Goal: Task Accomplishment & Management: Use online tool/utility

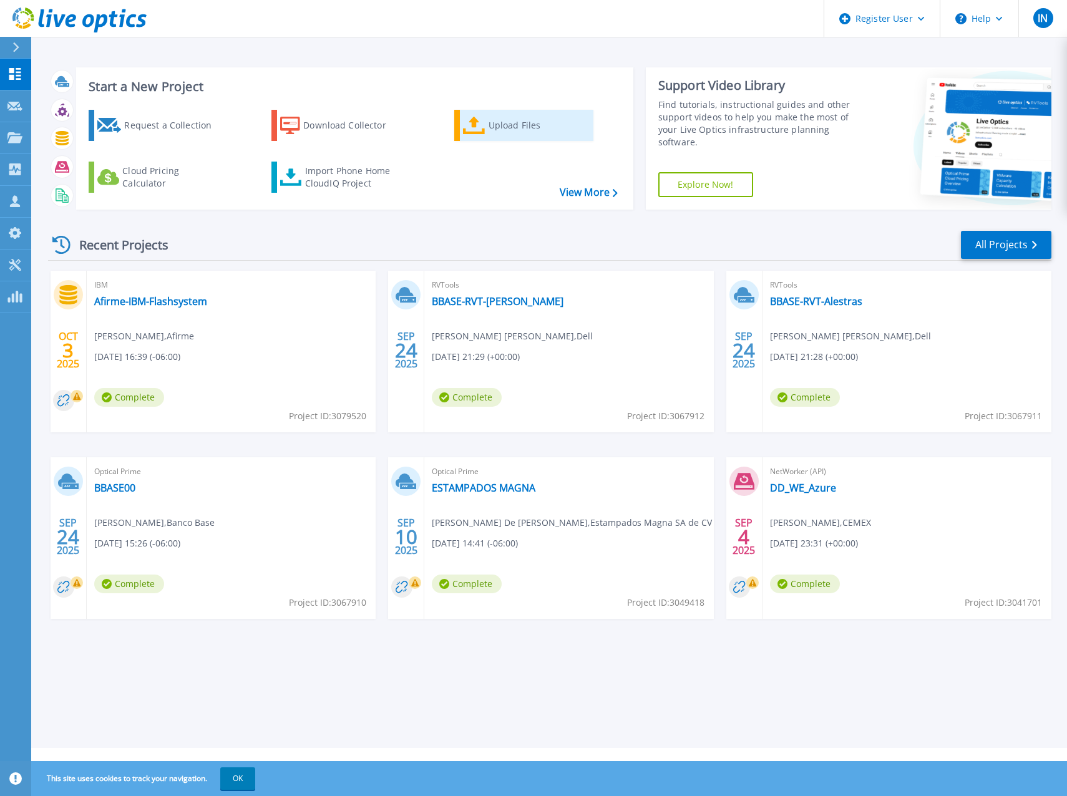
click at [530, 122] on div "Upload Files" at bounding box center [539, 125] width 100 height 25
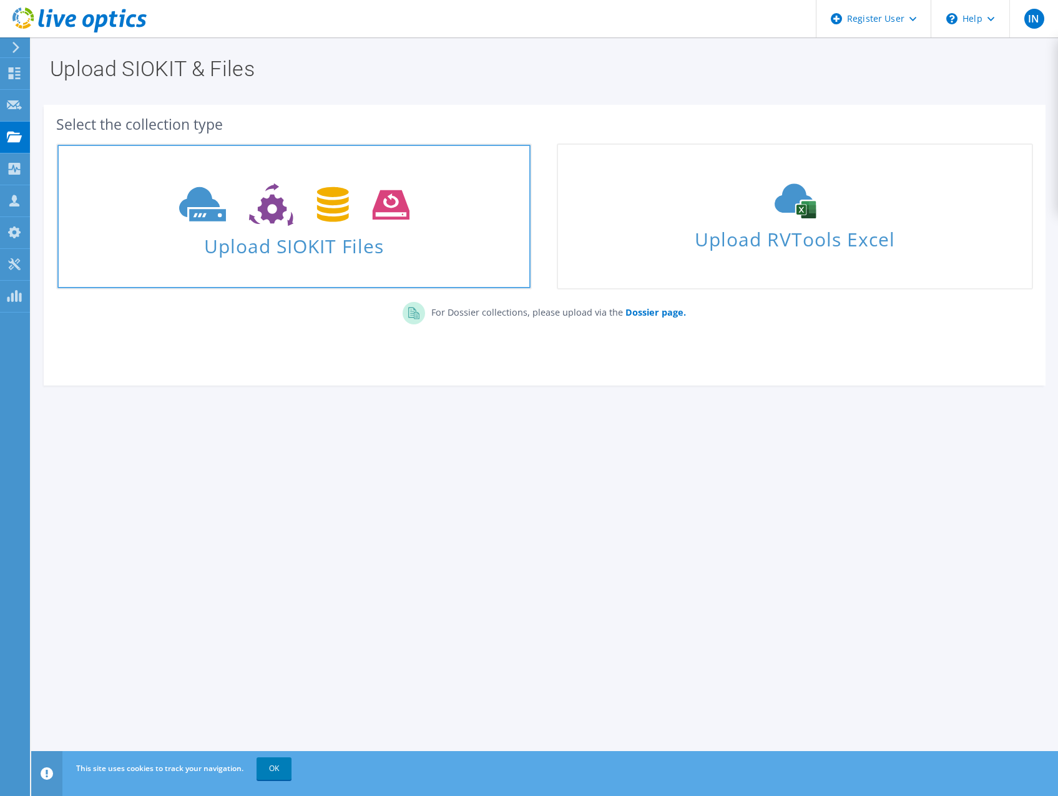
click at [329, 247] on span "Upload SIOKIT Files" at bounding box center [293, 242] width 473 height 27
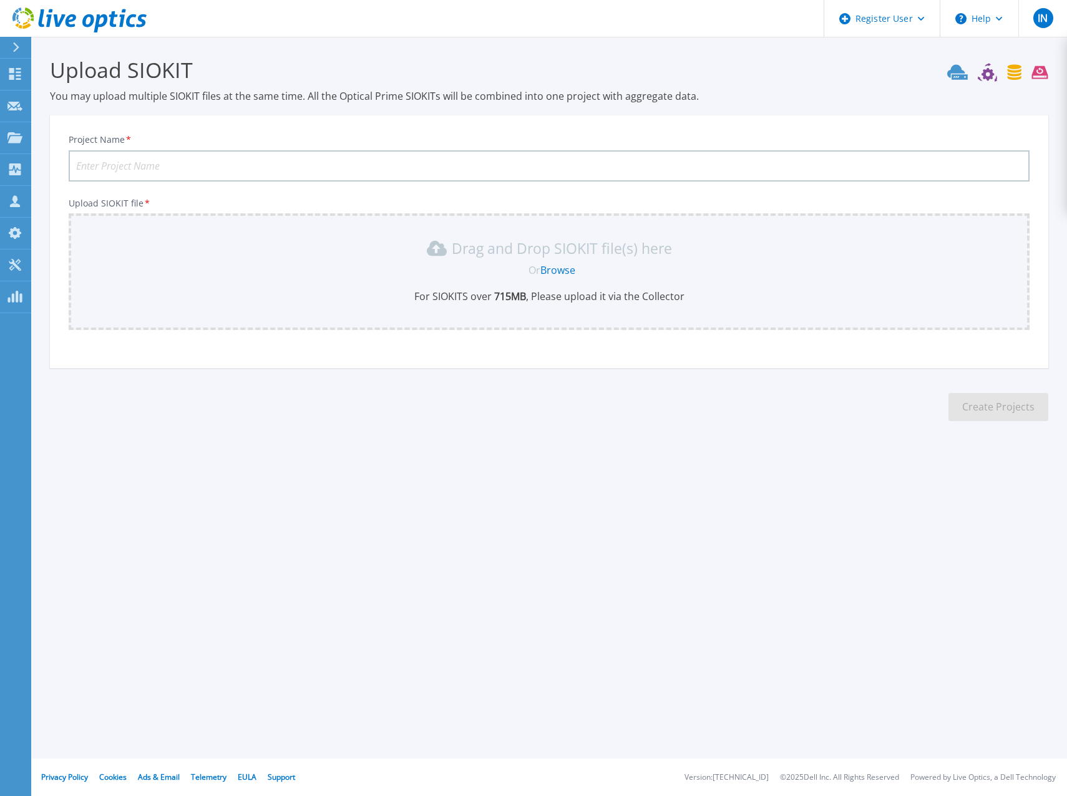
click at [565, 268] on link "Browse" at bounding box center [557, 270] width 35 height 14
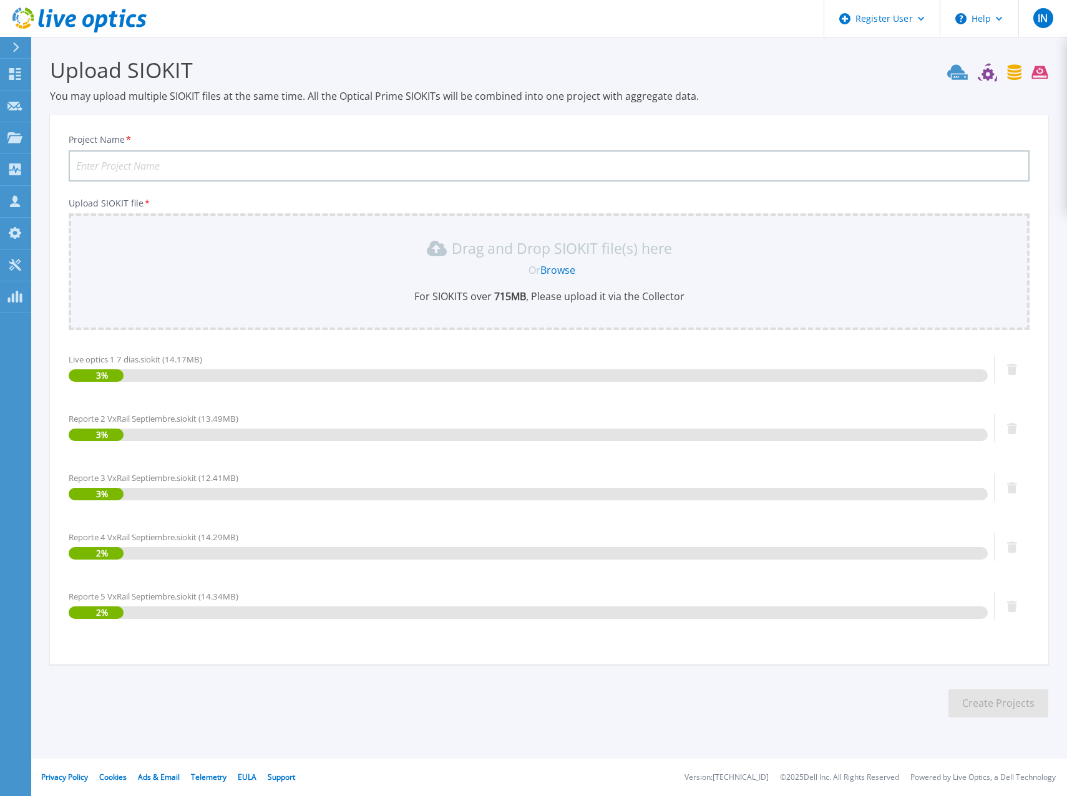
click at [184, 163] on input "Project Name *" at bounding box center [549, 165] width 961 height 31
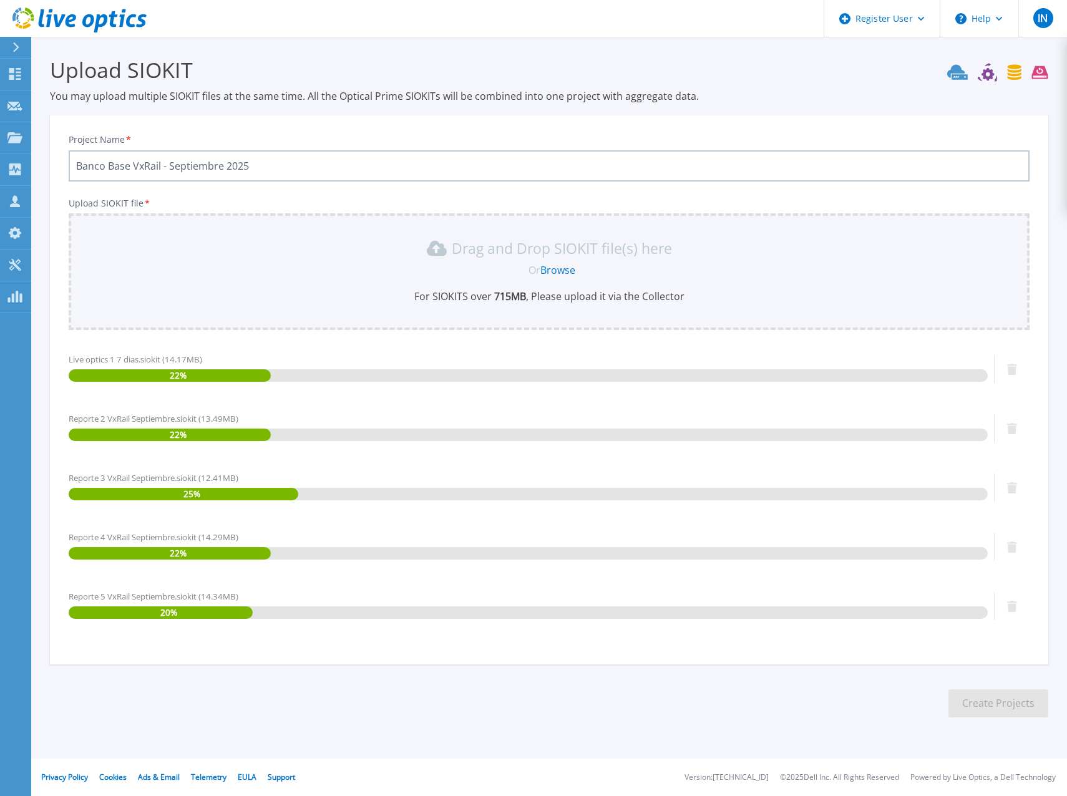
type input "Banco Base VxRail - Septiembre 2025"
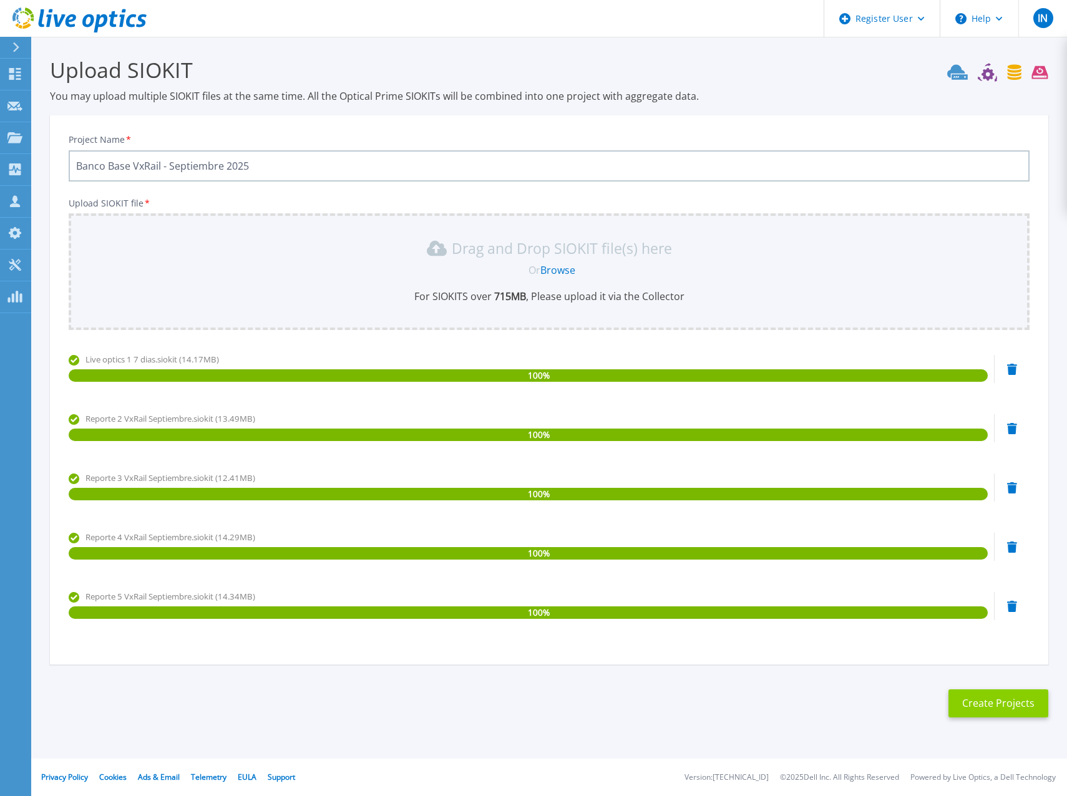
click at [1007, 710] on button "Create Projects" at bounding box center [998, 703] width 100 height 28
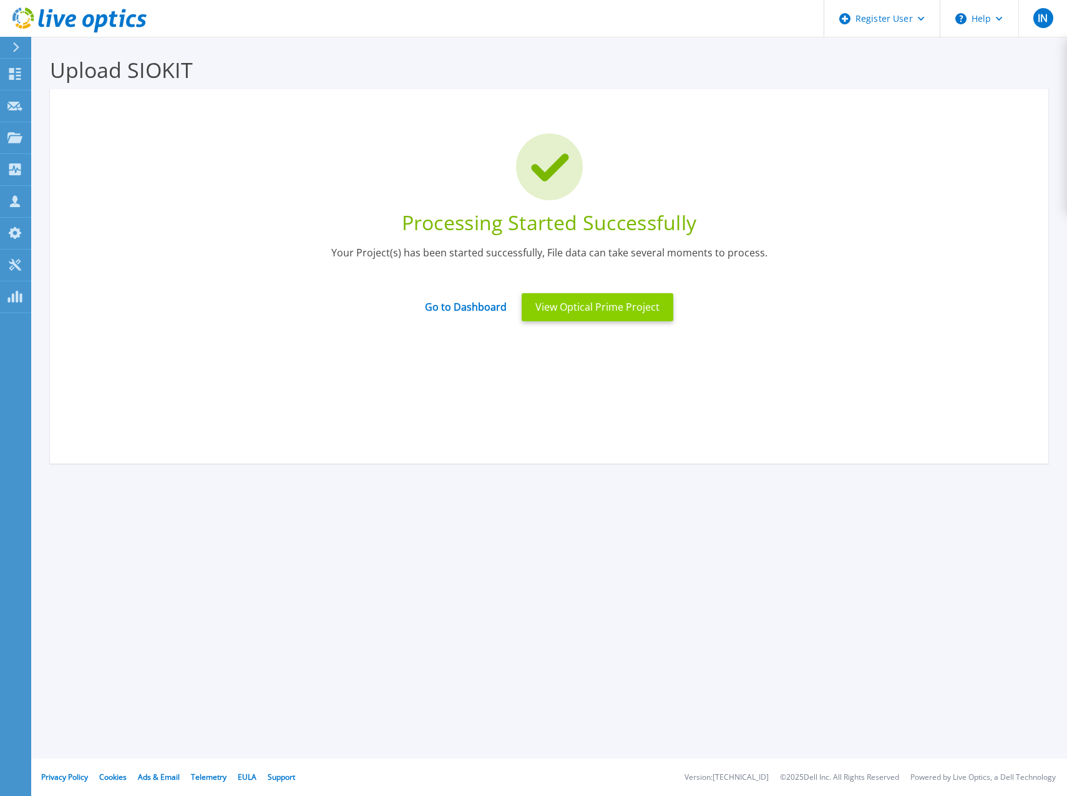
click at [626, 302] on button "View Optical Prime Project" at bounding box center [598, 307] width 152 height 28
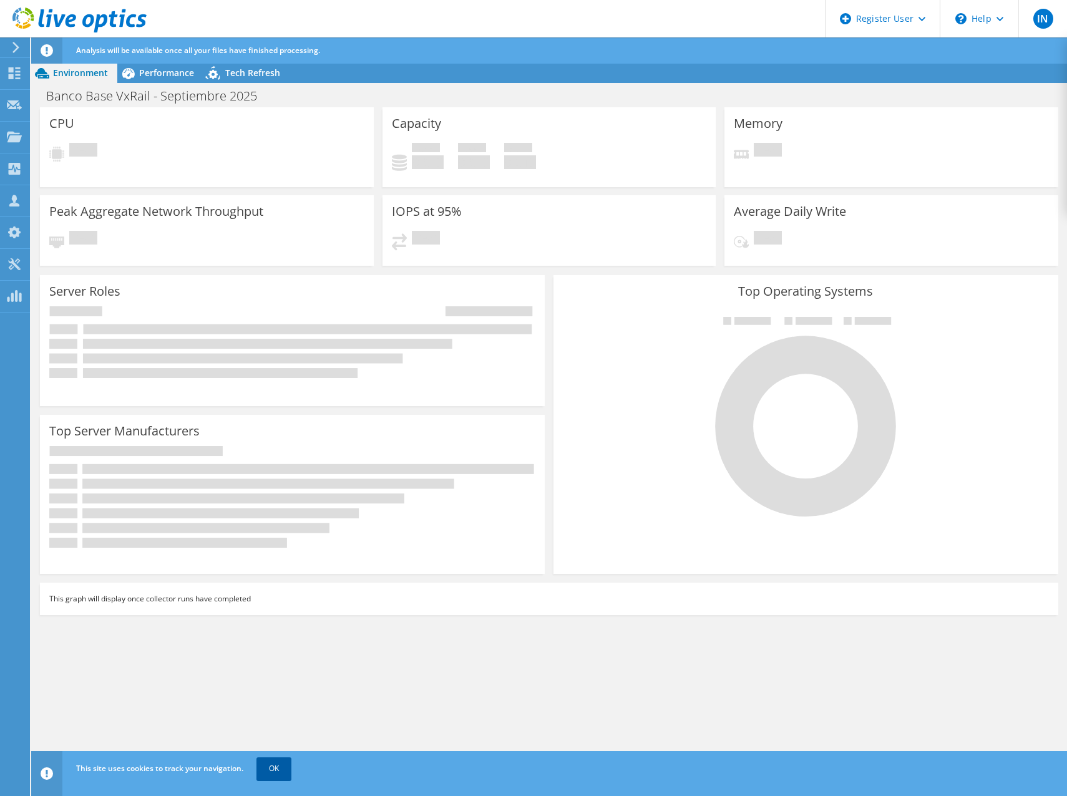
click at [270, 766] on link "OK" at bounding box center [273, 768] width 35 height 22
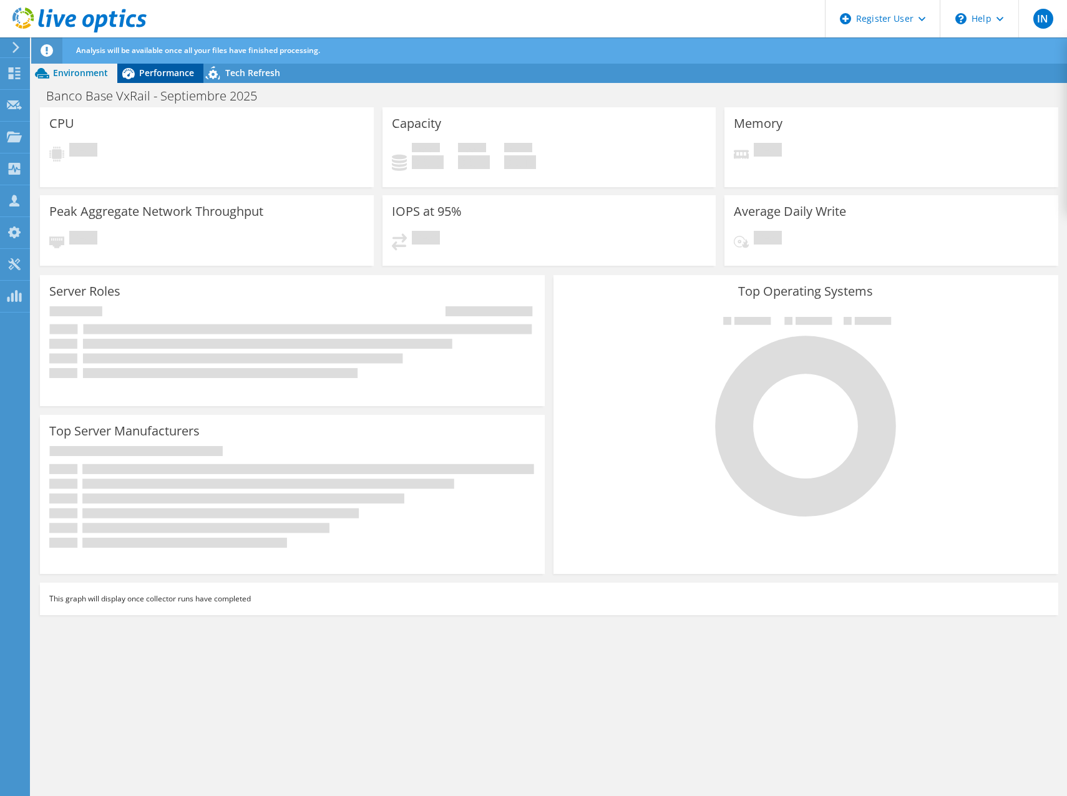
click at [177, 73] on span "Performance" at bounding box center [166, 73] width 55 height 12
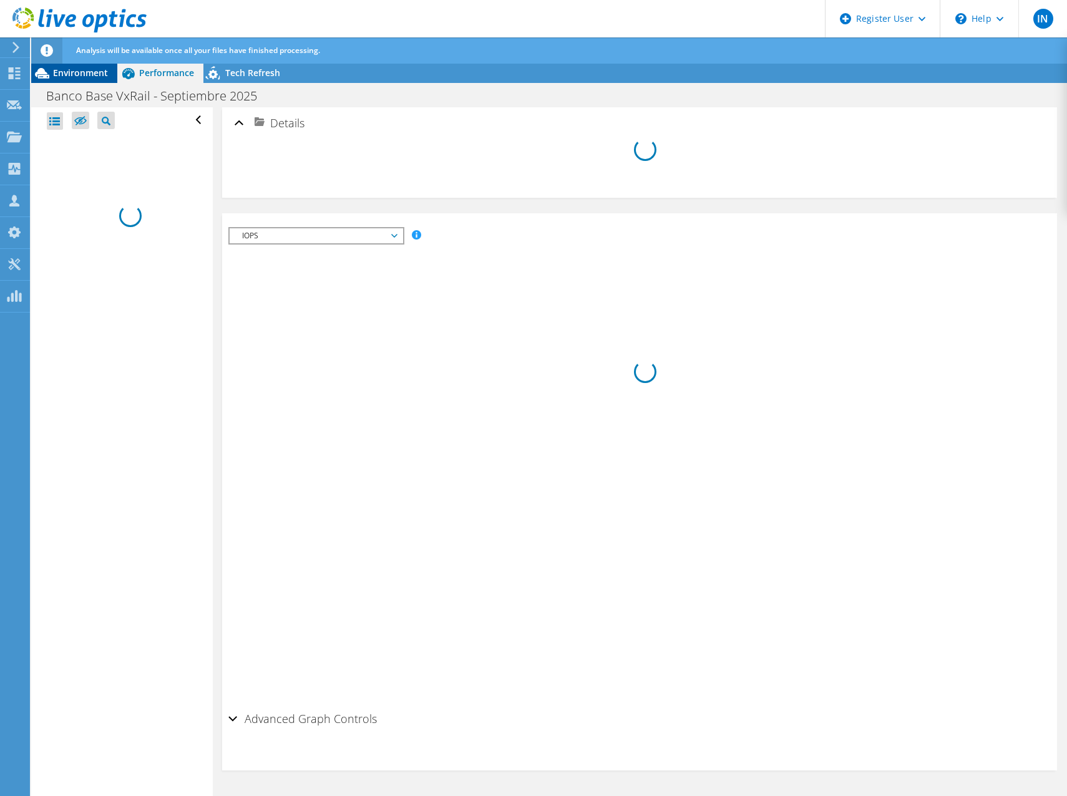
click at [71, 72] on span "Environment" at bounding box center [80, 73] width 55 height 12
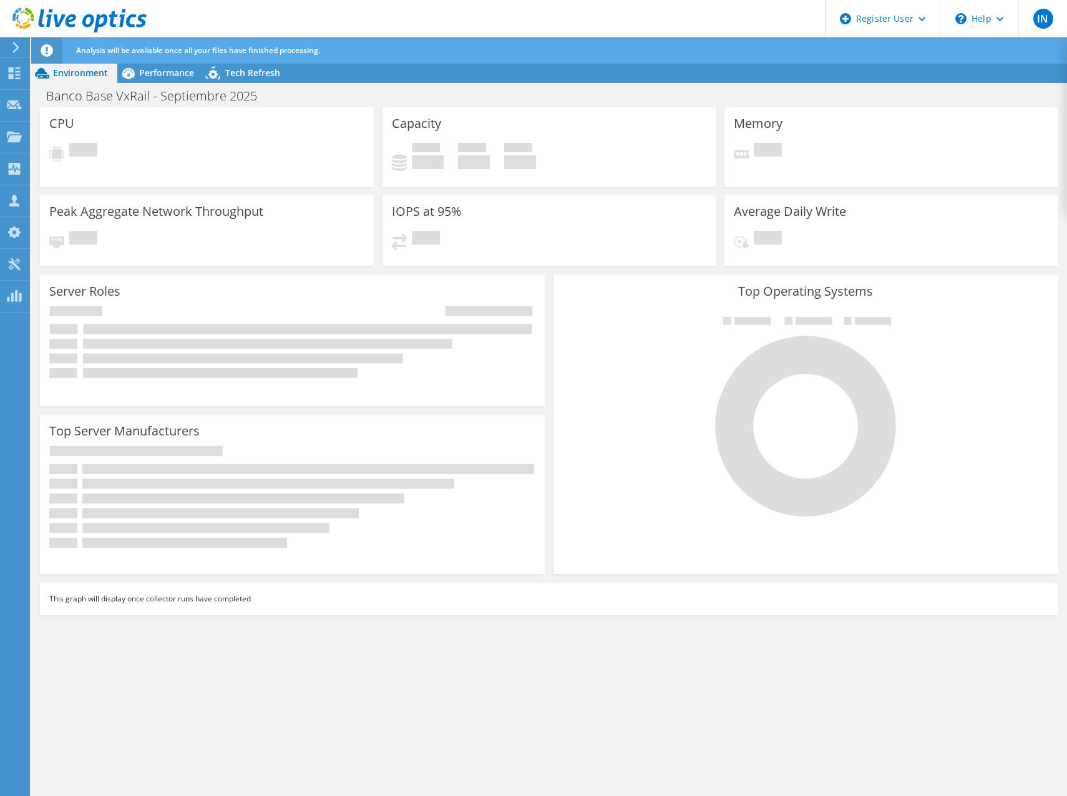
radio input "true"
radio input "false"
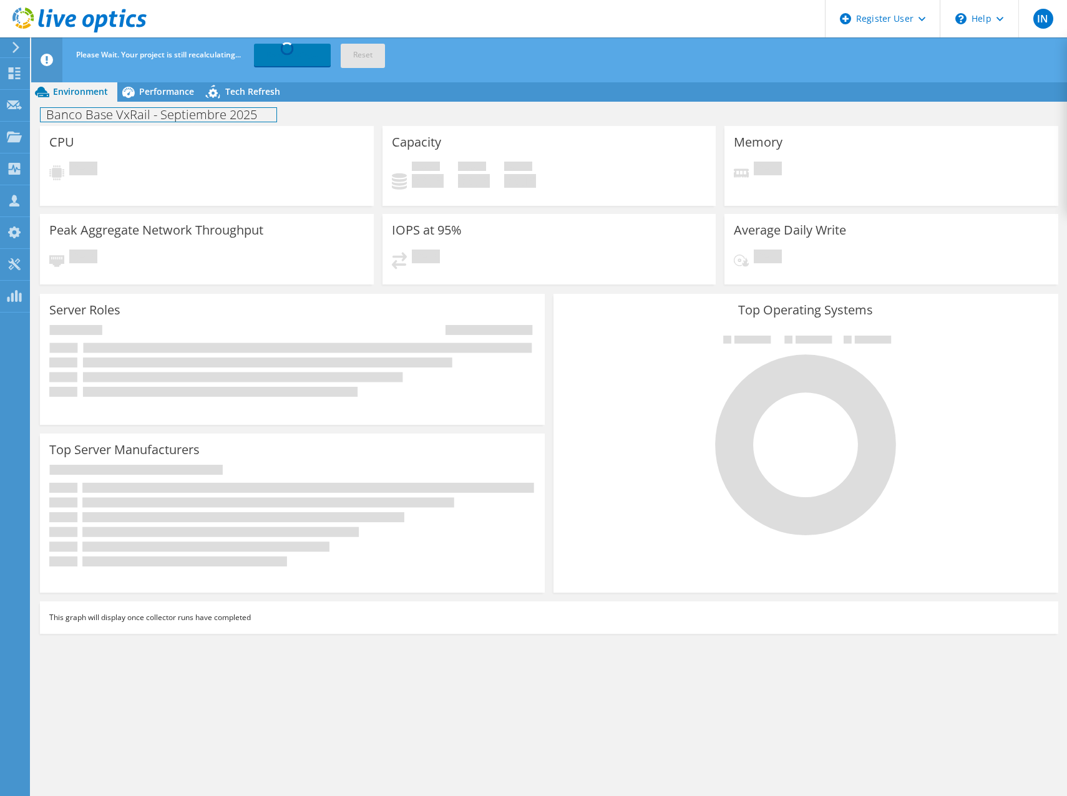
click at [117, 120] on h1 "Banco Base VxRail - Septiembre 2025" at bounding box center [159, 115] width 236 height 14
click at [120, 143] on div "CPU Pending" at bounding box center [207, 166] width 334 height 80
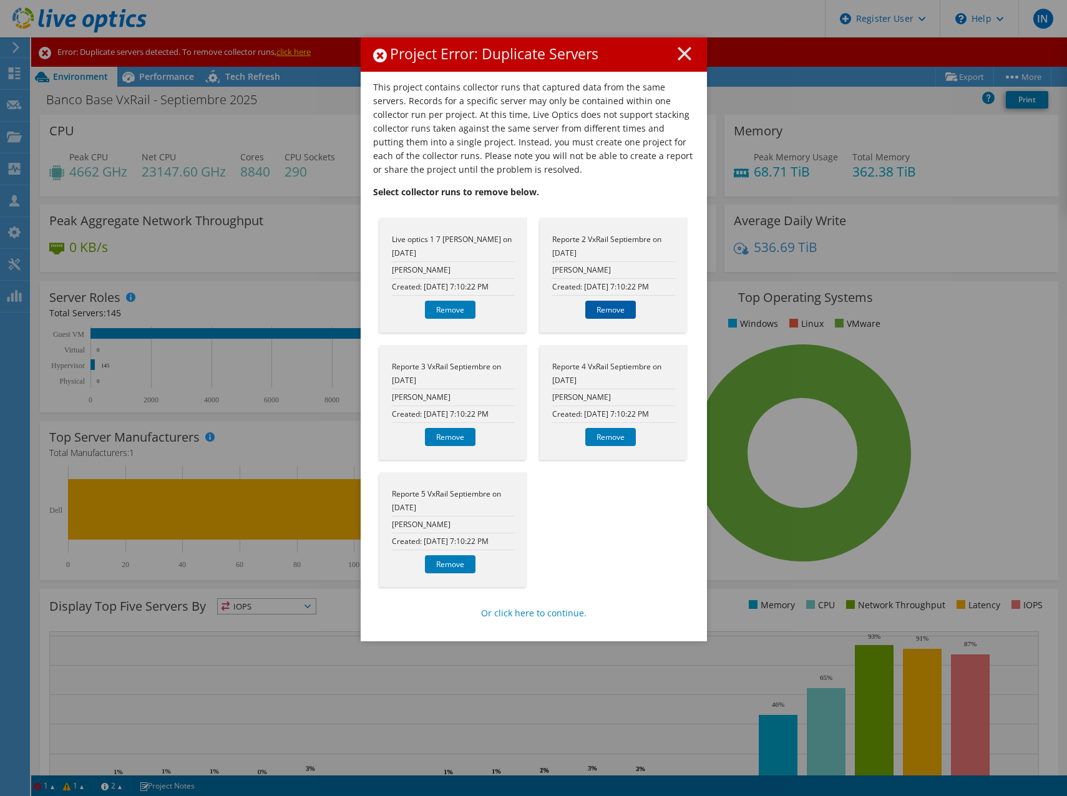
click at [616, 312] on link "Remove" at bounding box center [610, 310] width 51 height 18
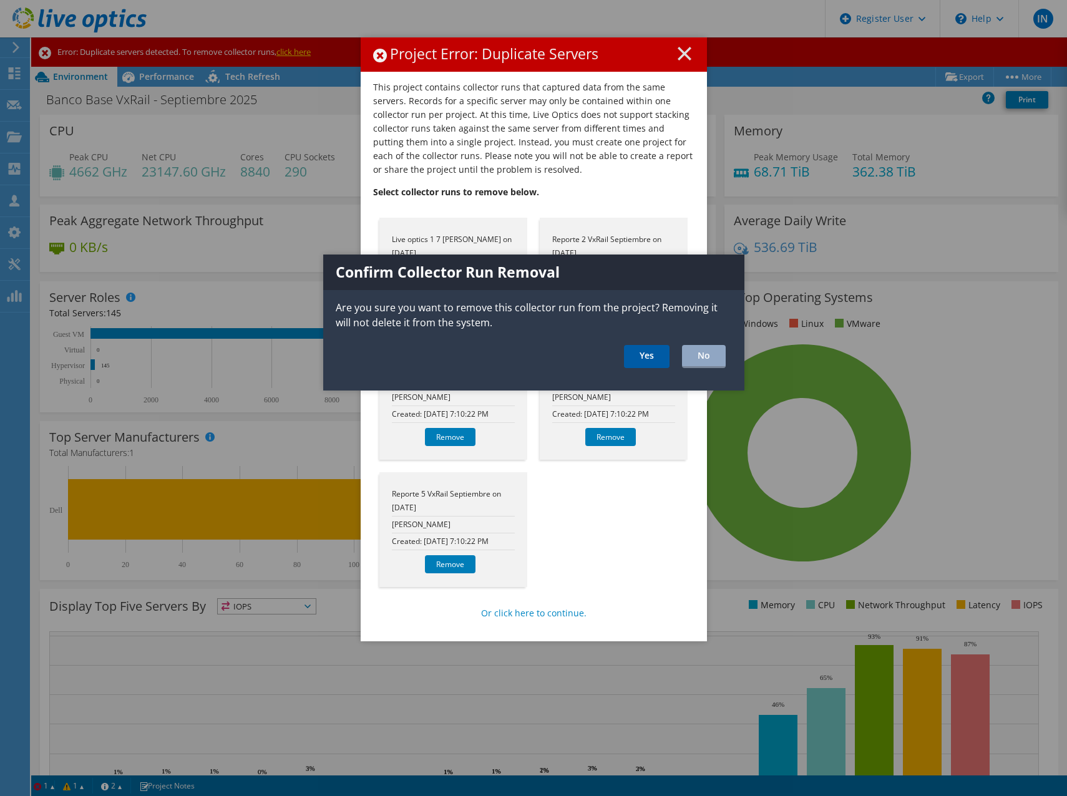
click at [641, 358] on link "Yes" at bounding box center [647, 356] width 46 height 23
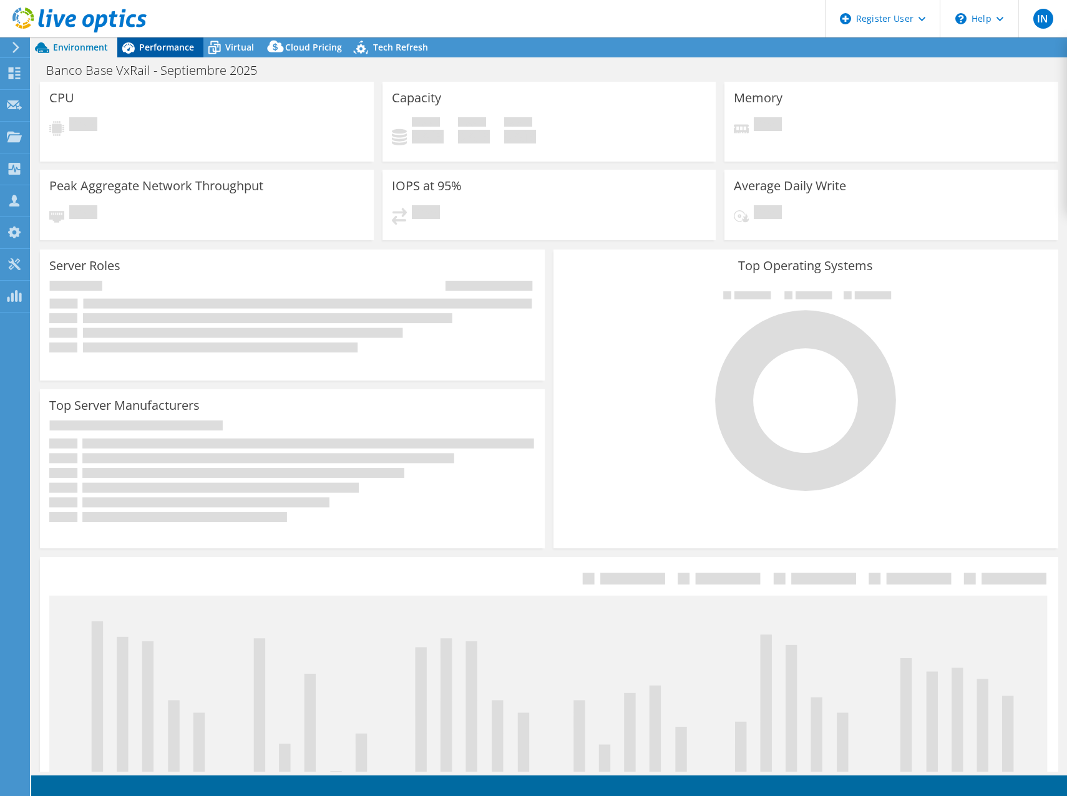
select select "USD"
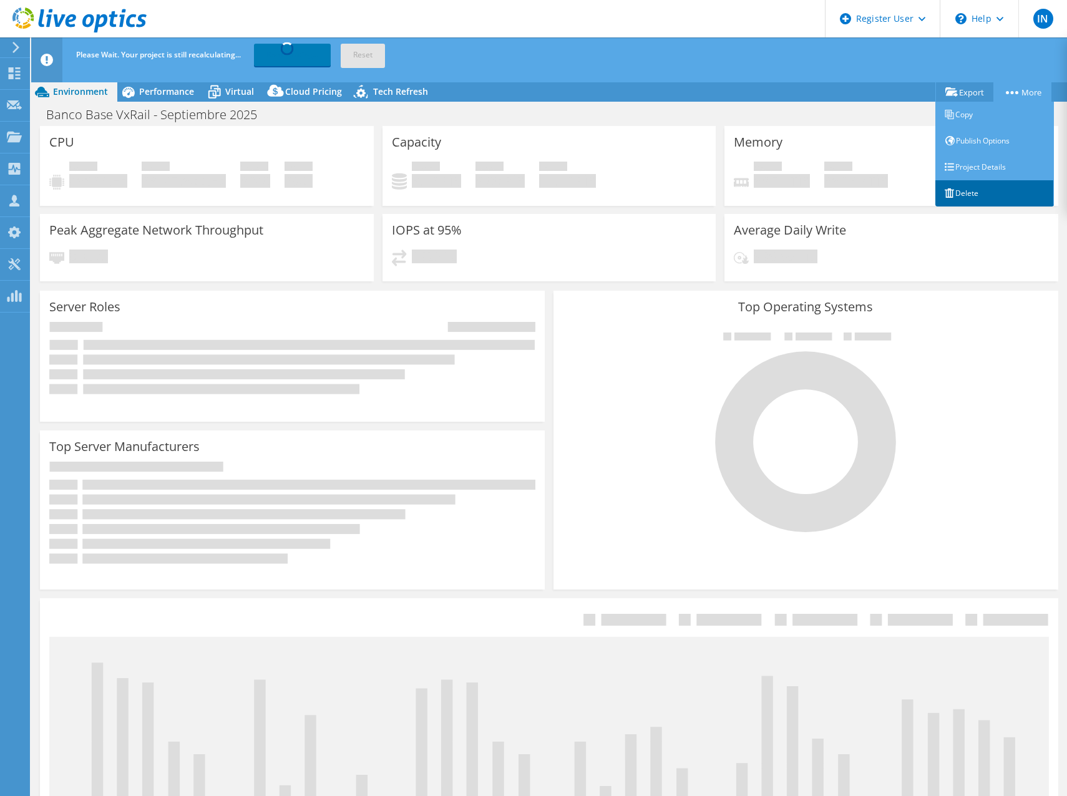
click at [973, 193] on link "Delete" at bounding box center [994, 193] width 119 height 26
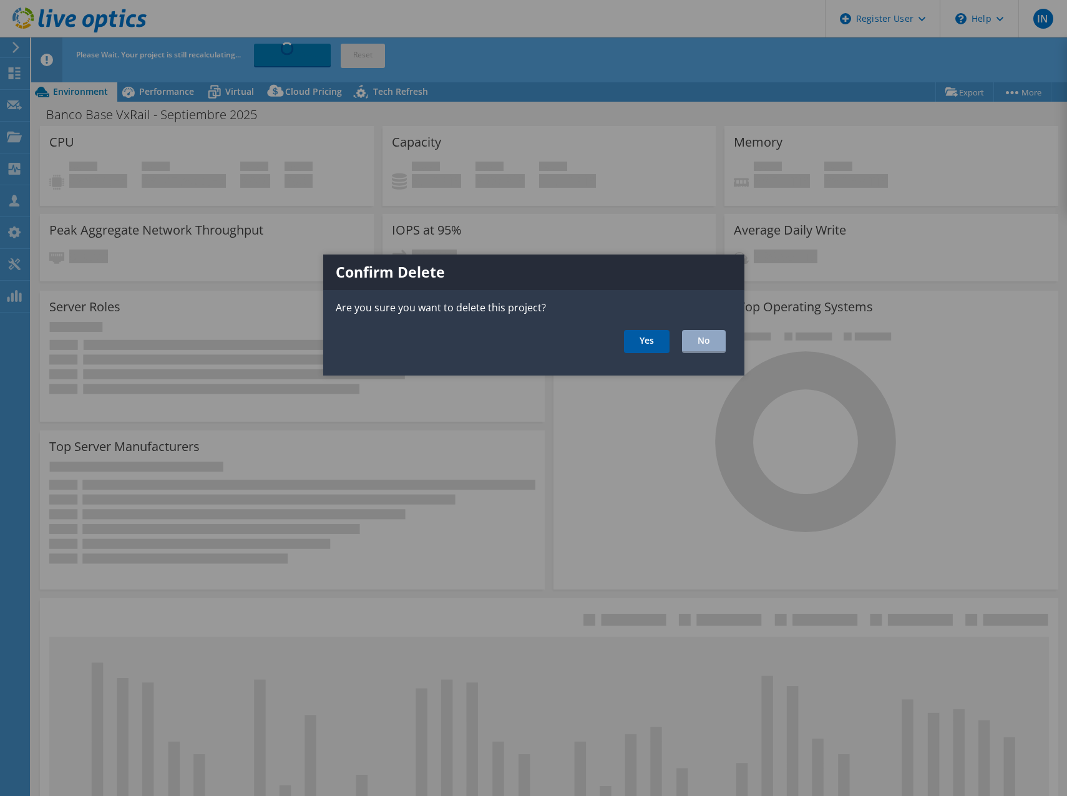
click at [639, 347] on link "Yes" at bounding box center [647, 341] width 46 height 23
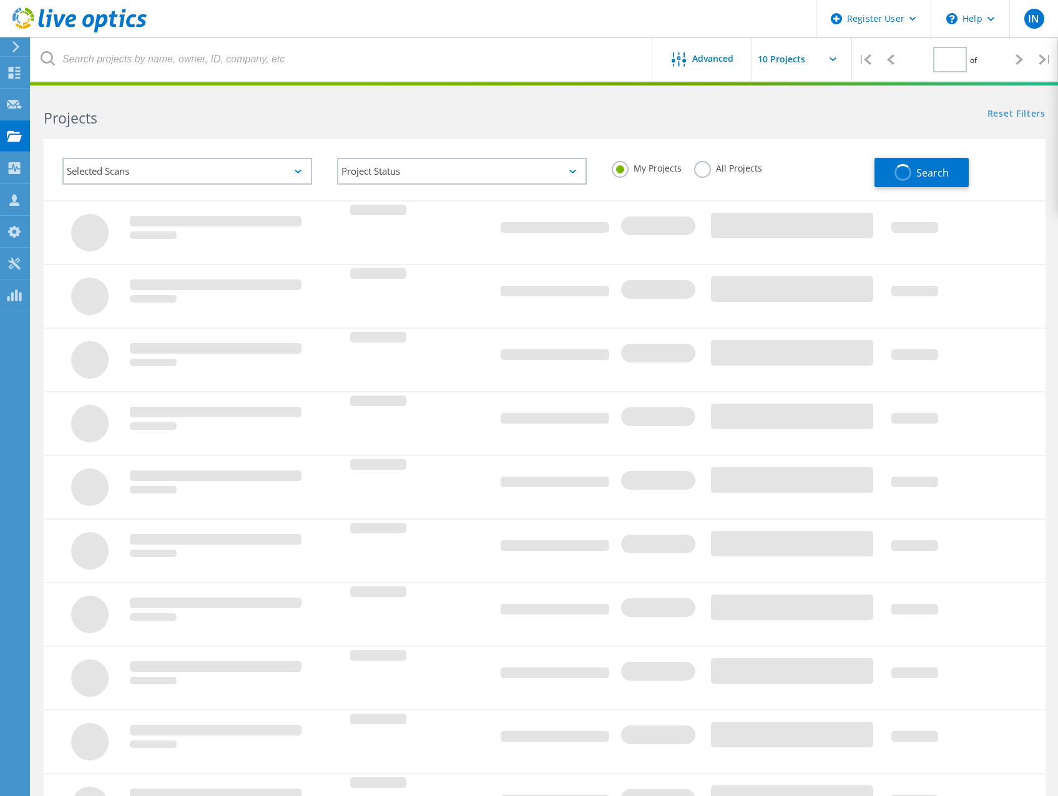
type input "1"
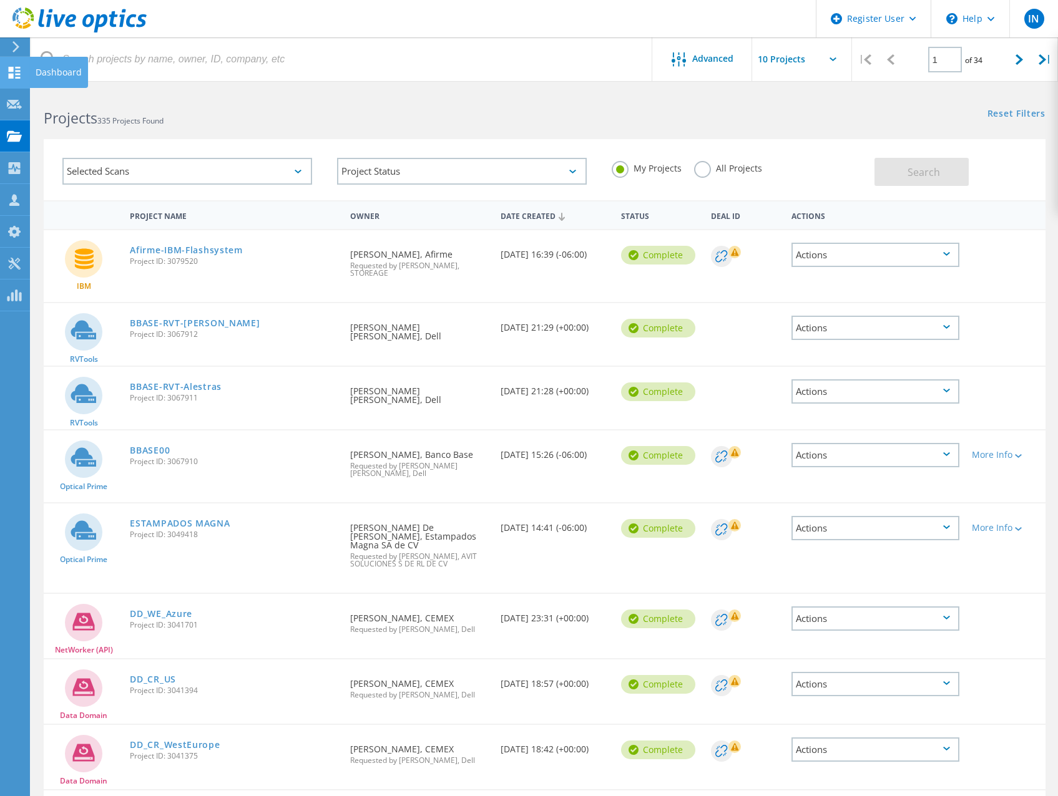
click at [20, 68] on use at bounding box center [15, 73] width 12 height 12
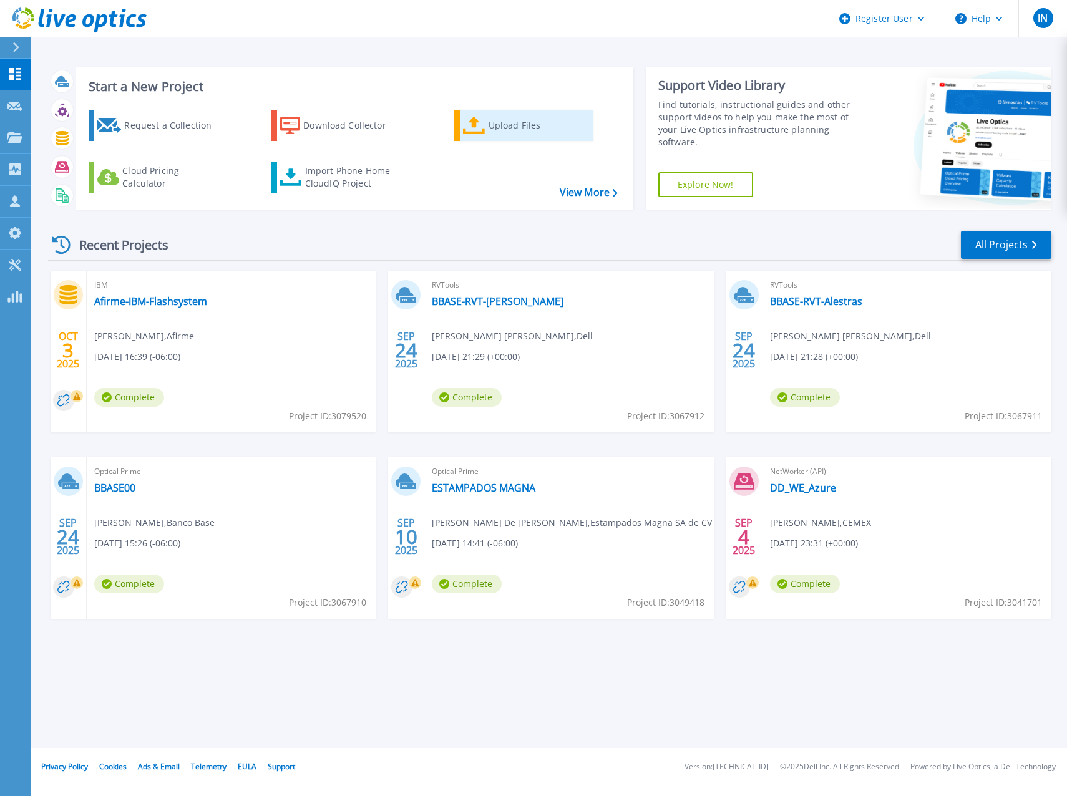
click at [485, 130] on link "Upload Files" at bounding box center [523, 125] width 139 height 31
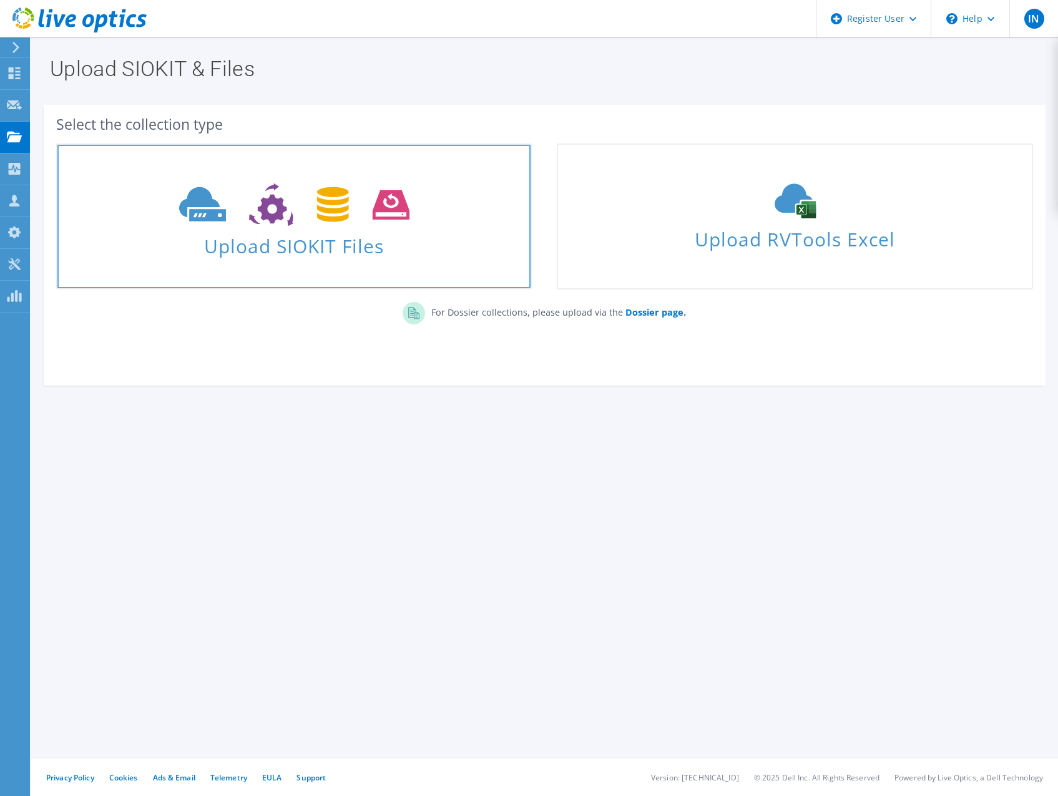
click at [333, 238] on span "Upload SIOKIT Files" at bounding box center [293, 242] width 473 height 27
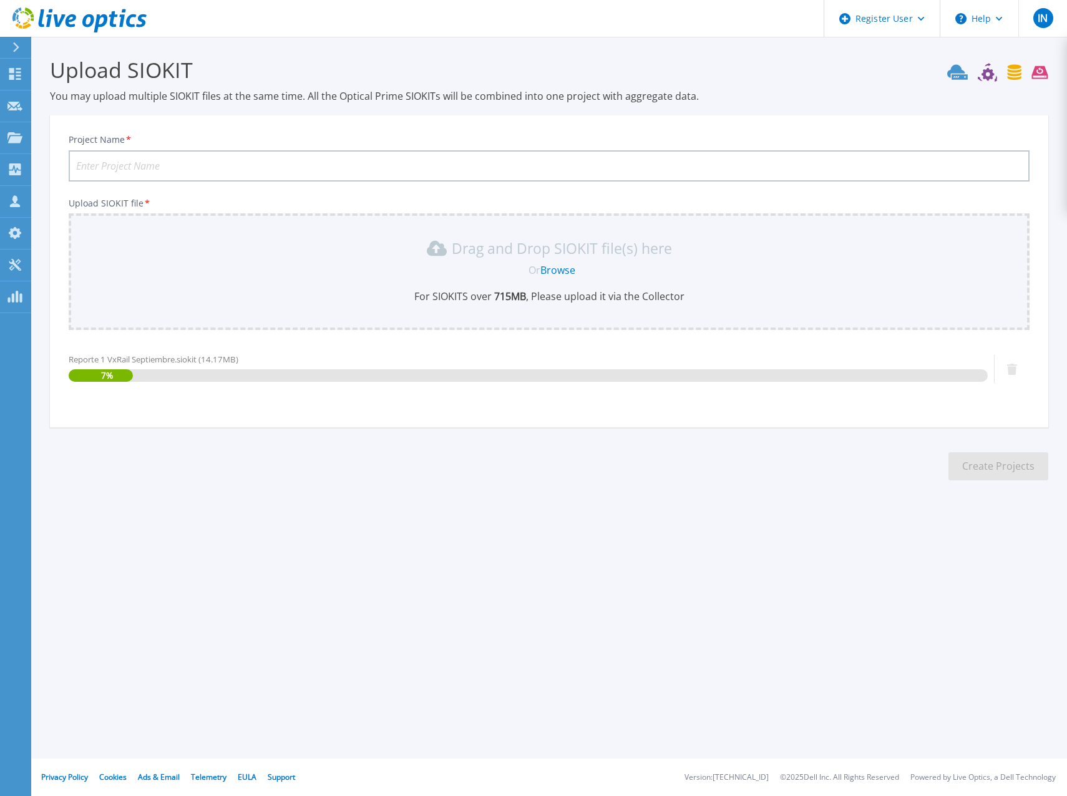
click at [339, 161] on input "Project Name *" at bounding box center [549, 165] width 961 height 31
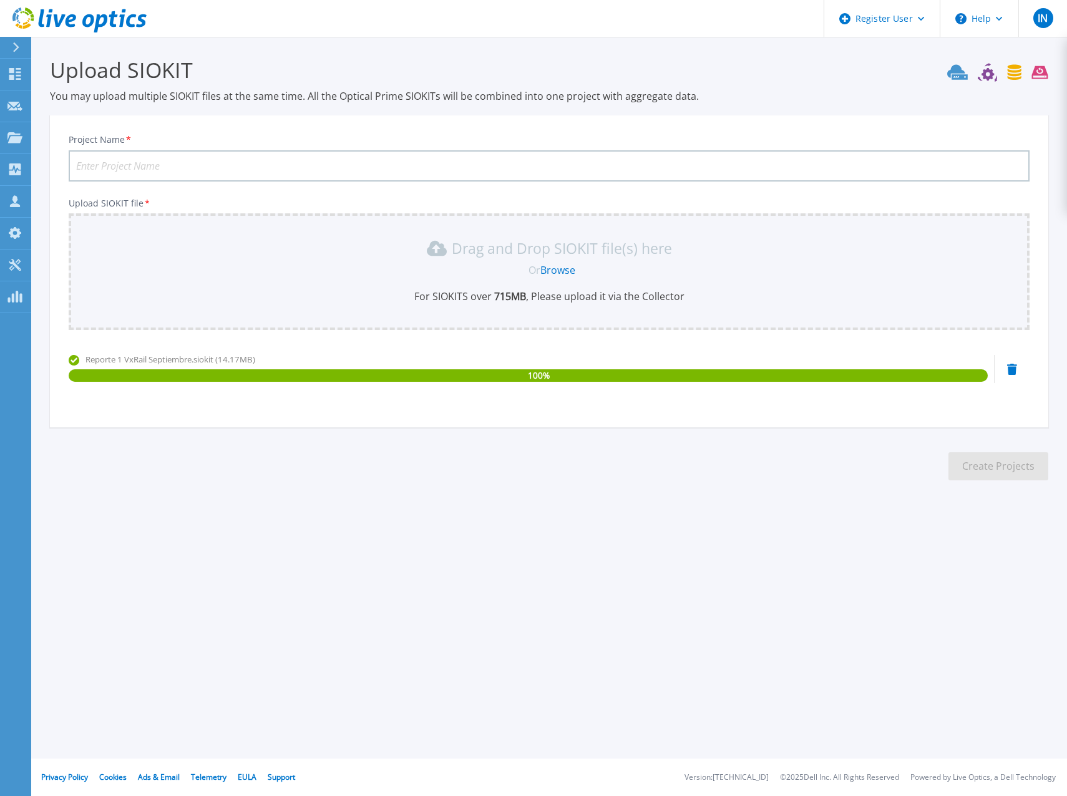
click at [574, 173] on input "Project Name *" at bounding box center [549, 165] width 961 height 31
drag, startPoint x: 267, startPoint y: 167, endPoint x: 72, endPoint y: 166, distance: 194.7
click at [72, 166] on input "Banco Base - [DATE] Semana 1" at bounding box center [549, 165] width 961 height 31
type input "Banco Base - [DATE] Semana 1"
click at [988, 464] on button "Create Projects" at bounding box center [998, 466] width 100 height 28
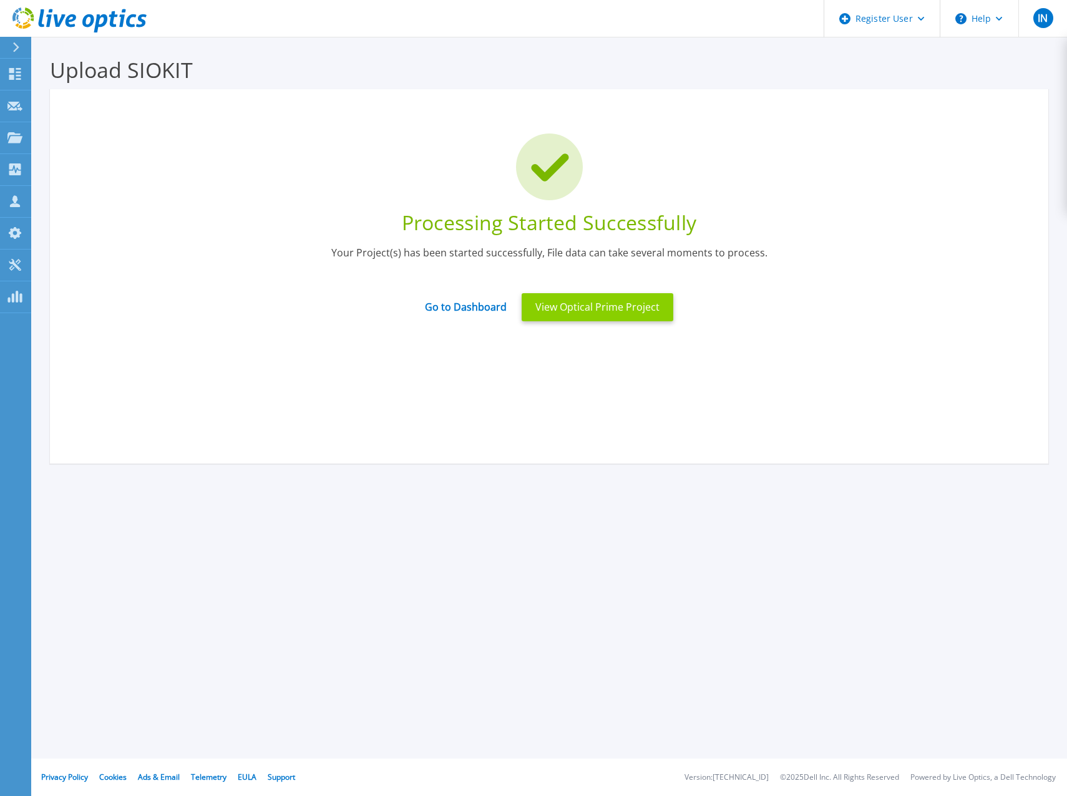
click at [620, 309] on button "View Optical Prime Project" at bounding box center [598, 307] width 152 height 28
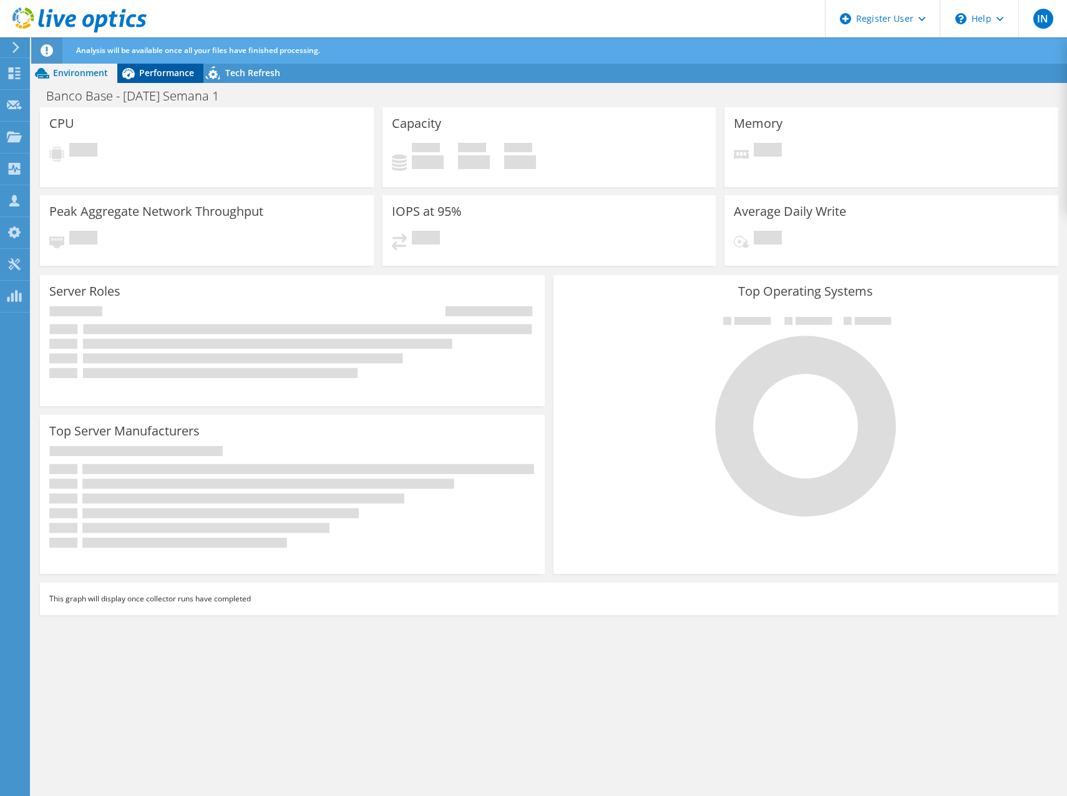
click at [174, 72] on span "Performance" at bounding box center [166, 73] width 55 height 12
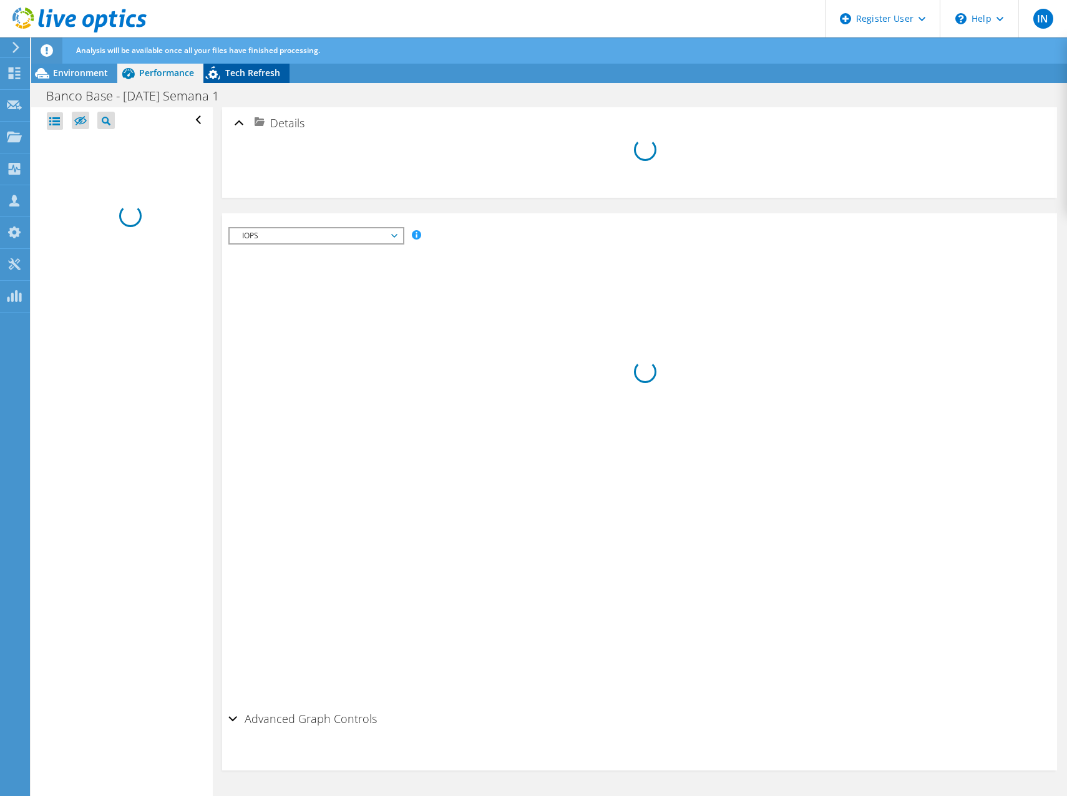
click at [228, 79] on div "Tech Refresh" at bounding box center [246, 73] width 86 height 20
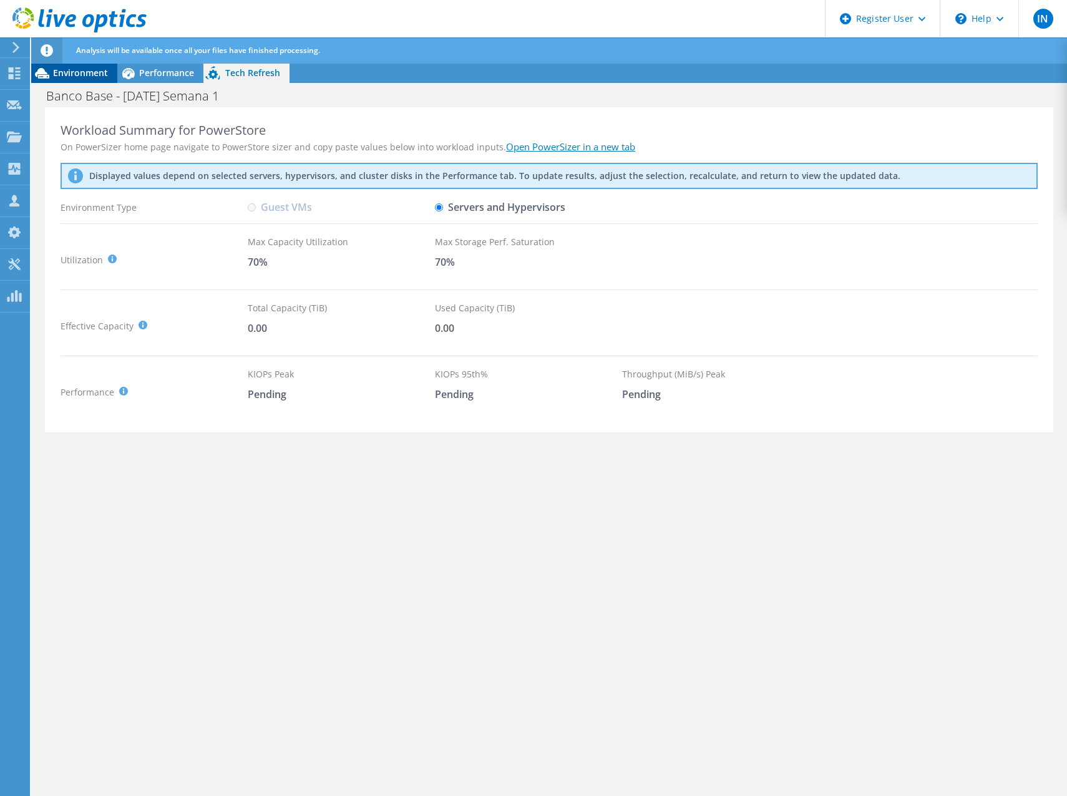
click at [87, 74] on span "Environment" at bounding box center [80, 73] width 55 height 12
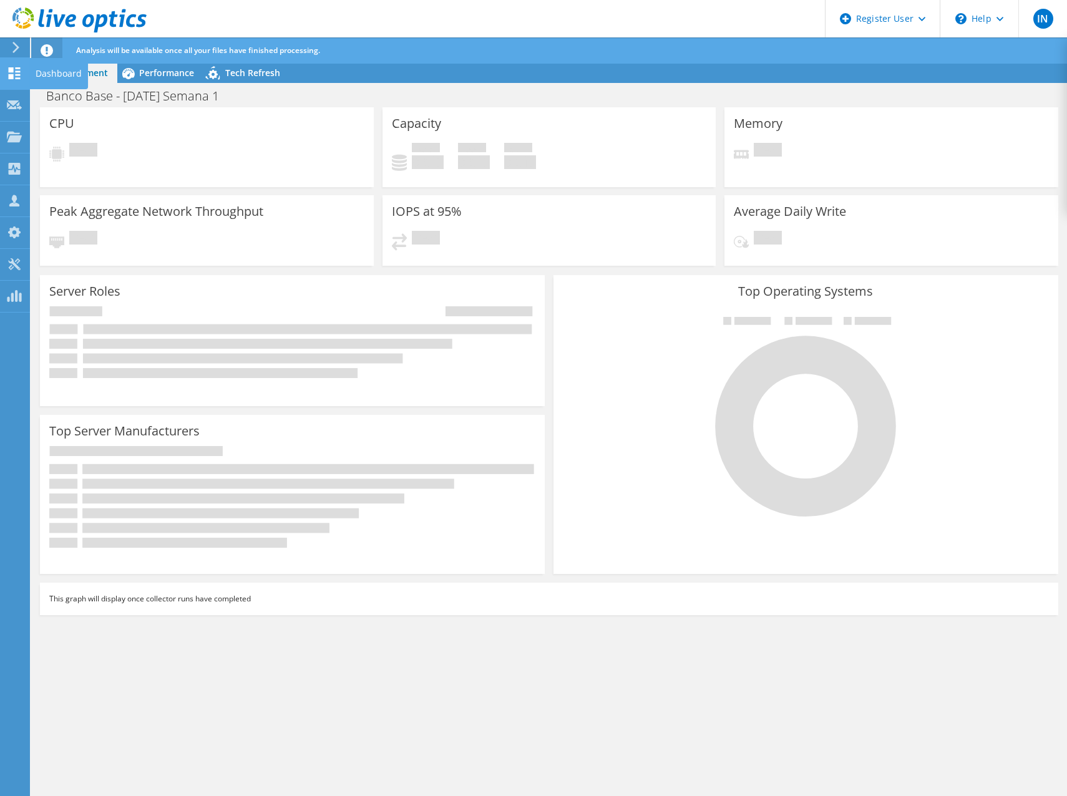
click at [21, 77] on icon at bounding box center [14, 73] width 15 height 12
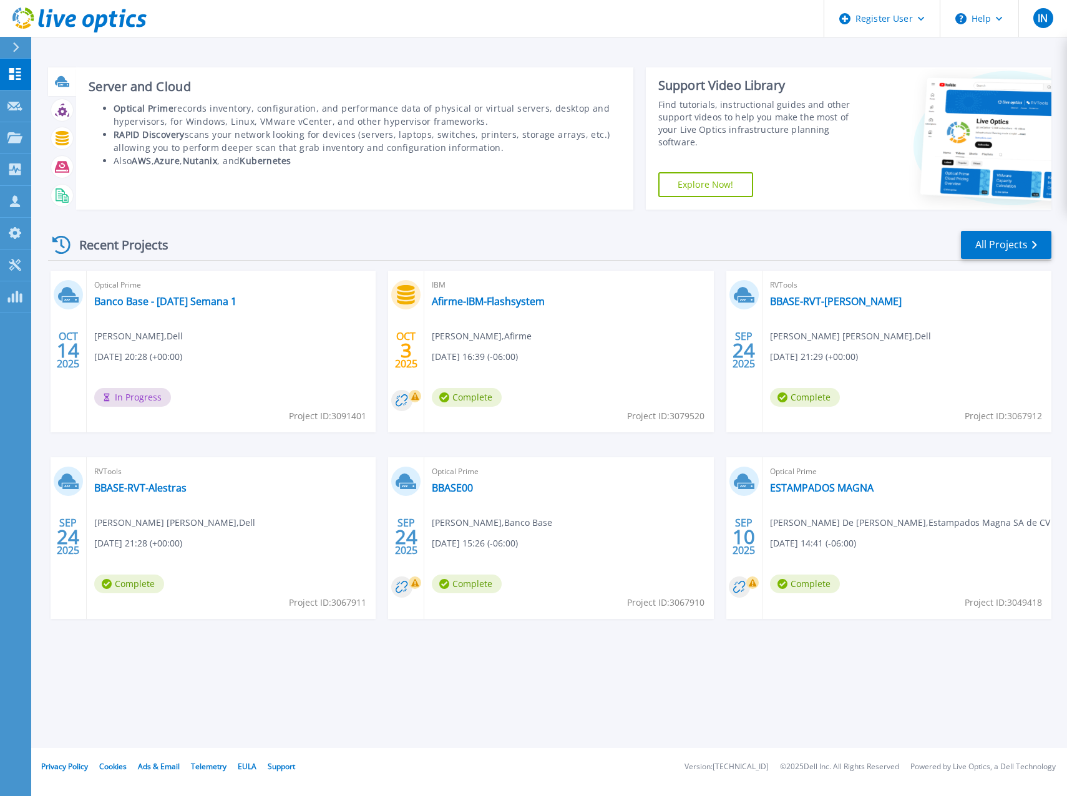
click at [67, 82] on icon at bounding box center [61, 80] width 12 height 9
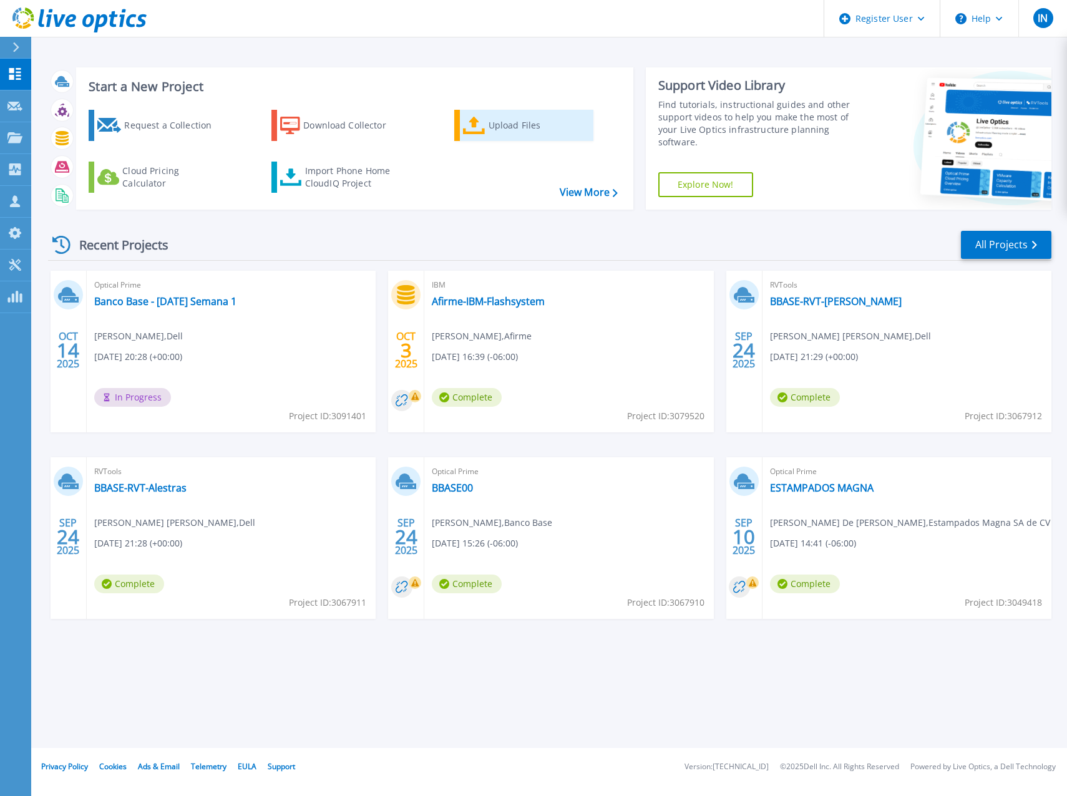
click at [490, 132] on div "Upload Files" at bounding box center [539, 125] width 100 height 25
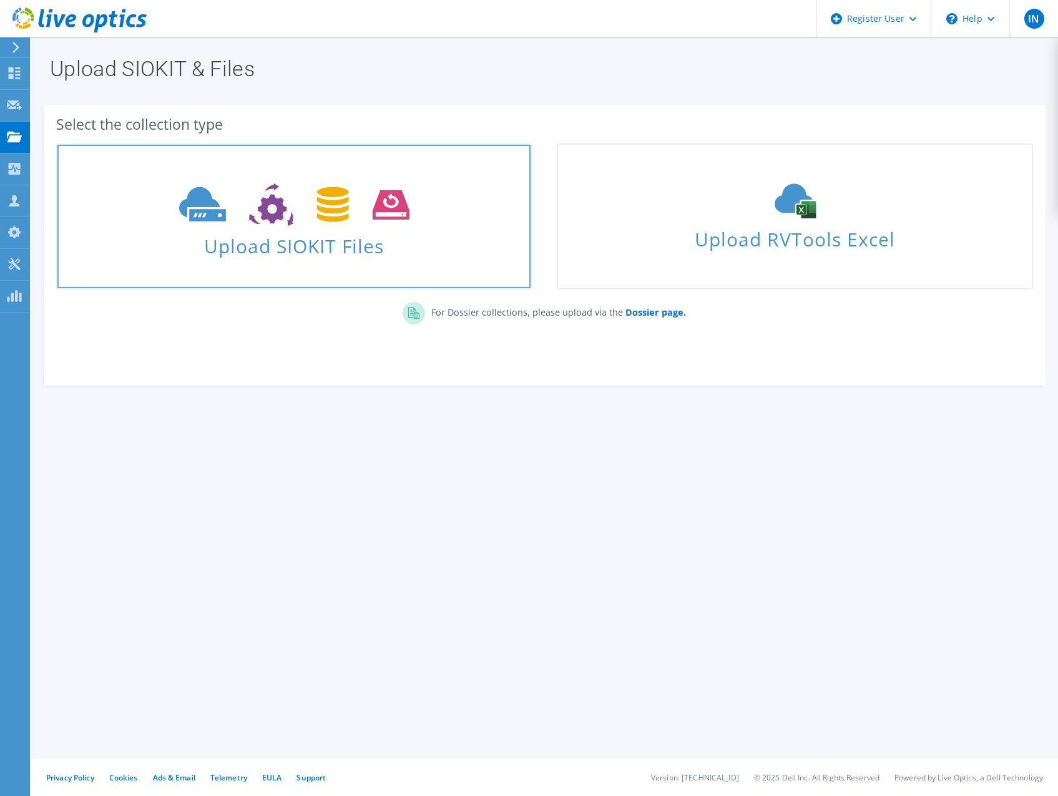
click at [394, 224] on icon at bounding box center [294, 204] width 230 height 43
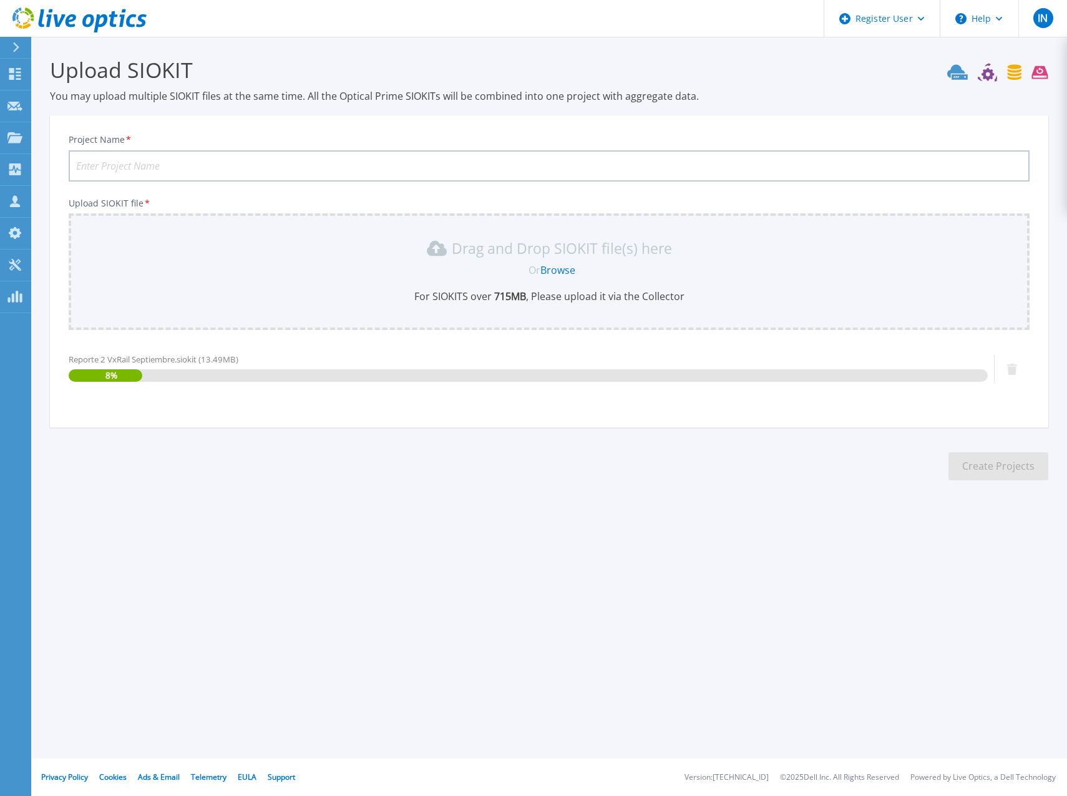
click at [280, 166] on input "Project Name *" at bounding box center [549, 165] width 961 height 31
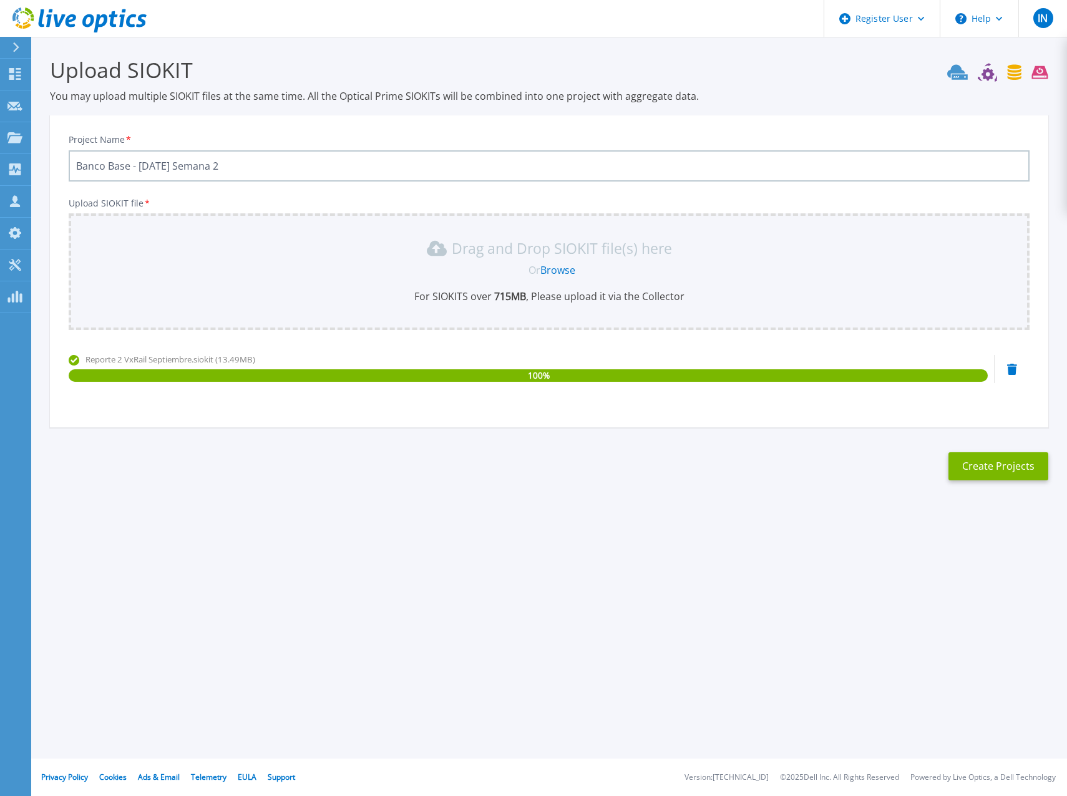
drag, startPoint x: 243, startPoint y: 168, endPoint x: 76, endPoint y: 172, distance: 166.6
click at [76, 172] on input "Banco Base - [DATE] Semana 2" at bounding box center [549, 165] width 961 height 31
type input "Banco Base - [DATE] Semana 2"
click at [990, 463] on button "Create Projects" at bounding box center [998, 466] width 100 height 28
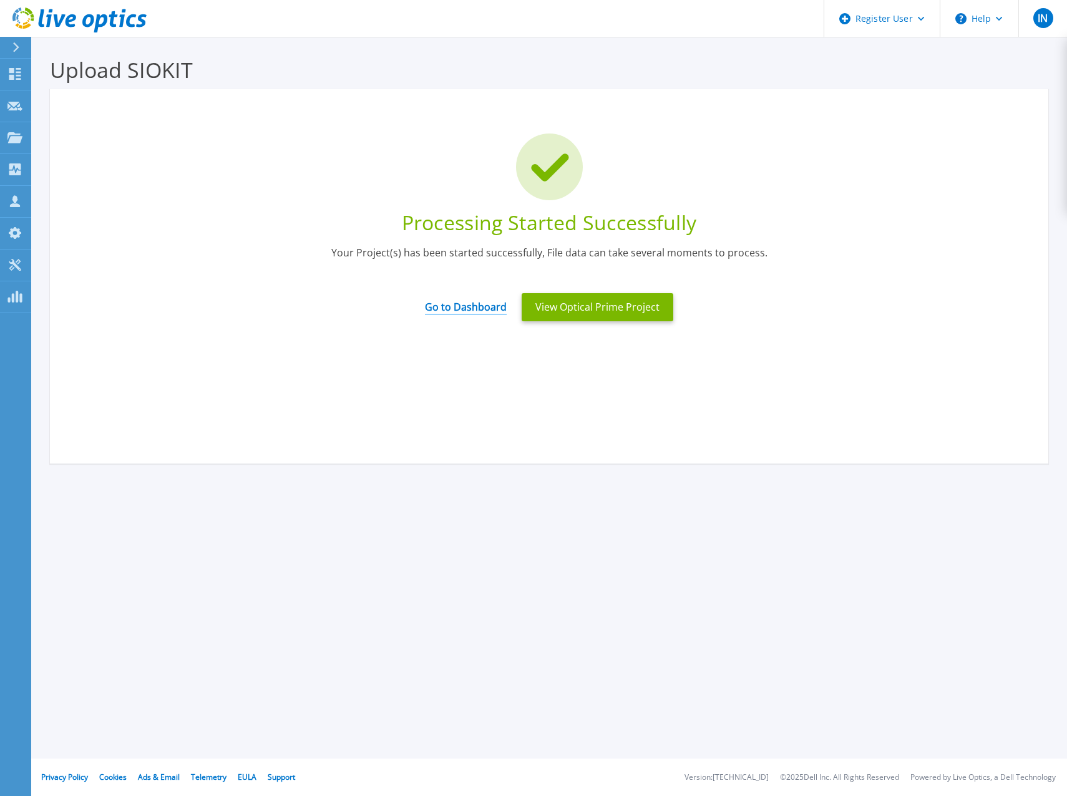
click at [488, 306] on link "Go to Dashboard" at bounding box center [466, 303] width 82 height 24
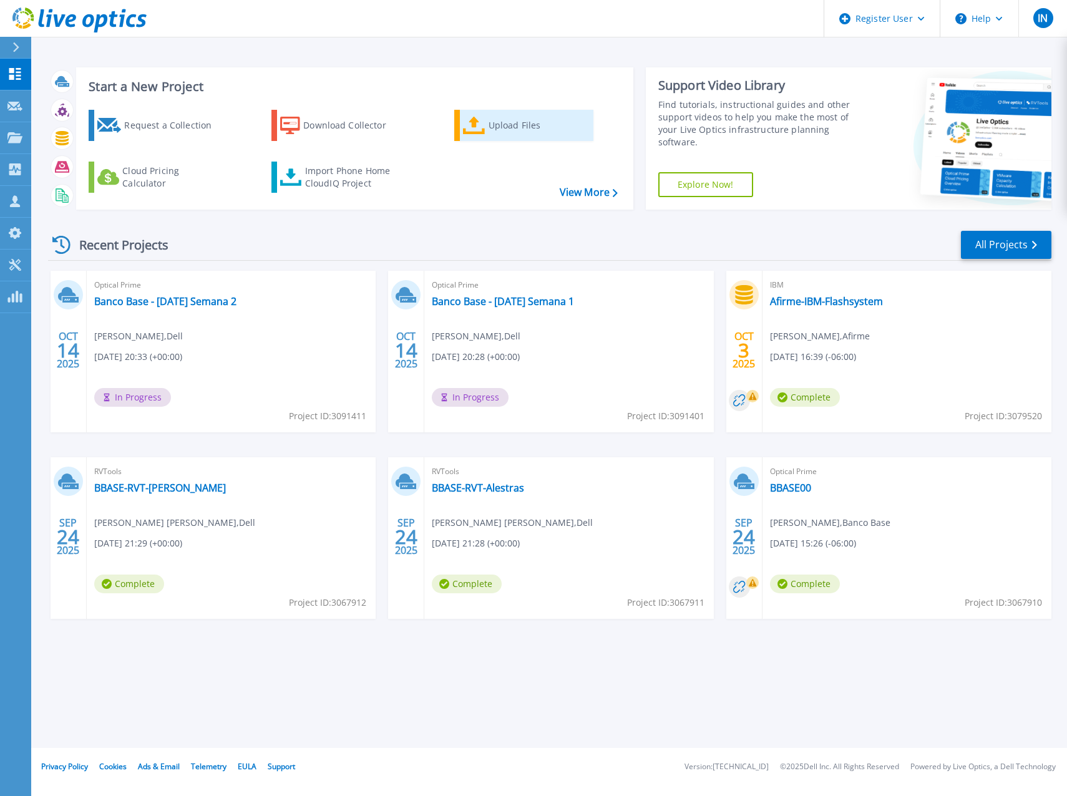
click at [497, 118] on div "Upload Files" at bounding box center [539, 125] width 100 height 25
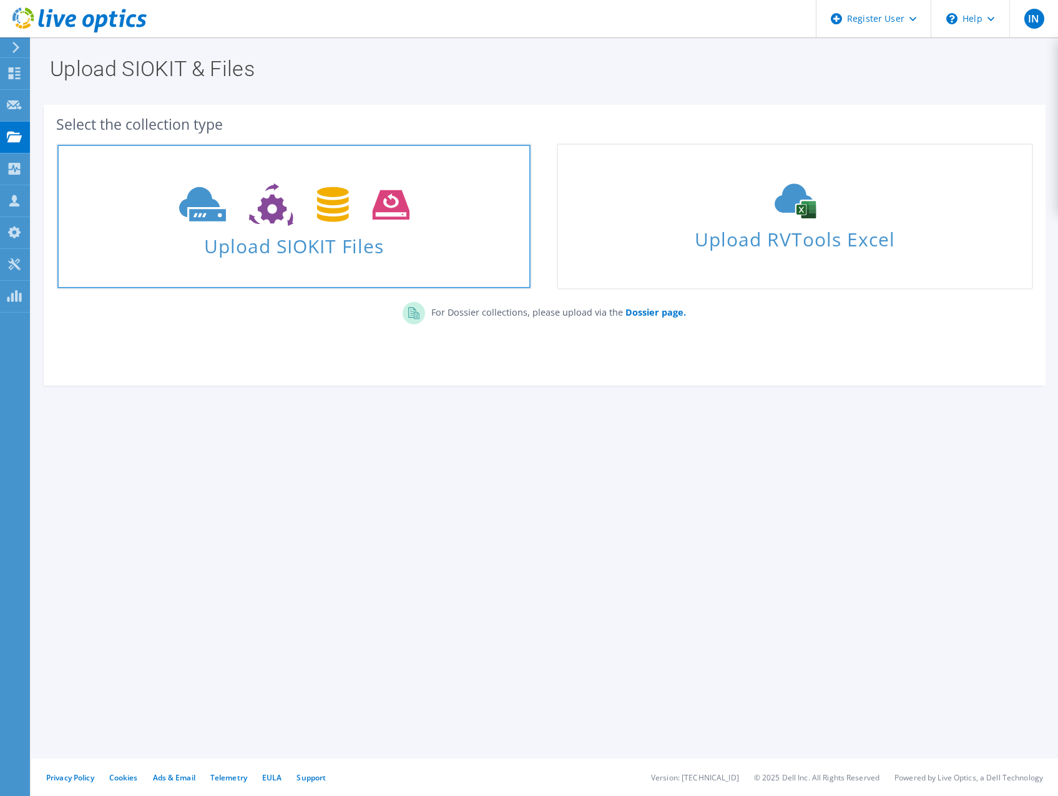
click at [345, 202] on use at bounding box center [294, 204] width 230 height 43
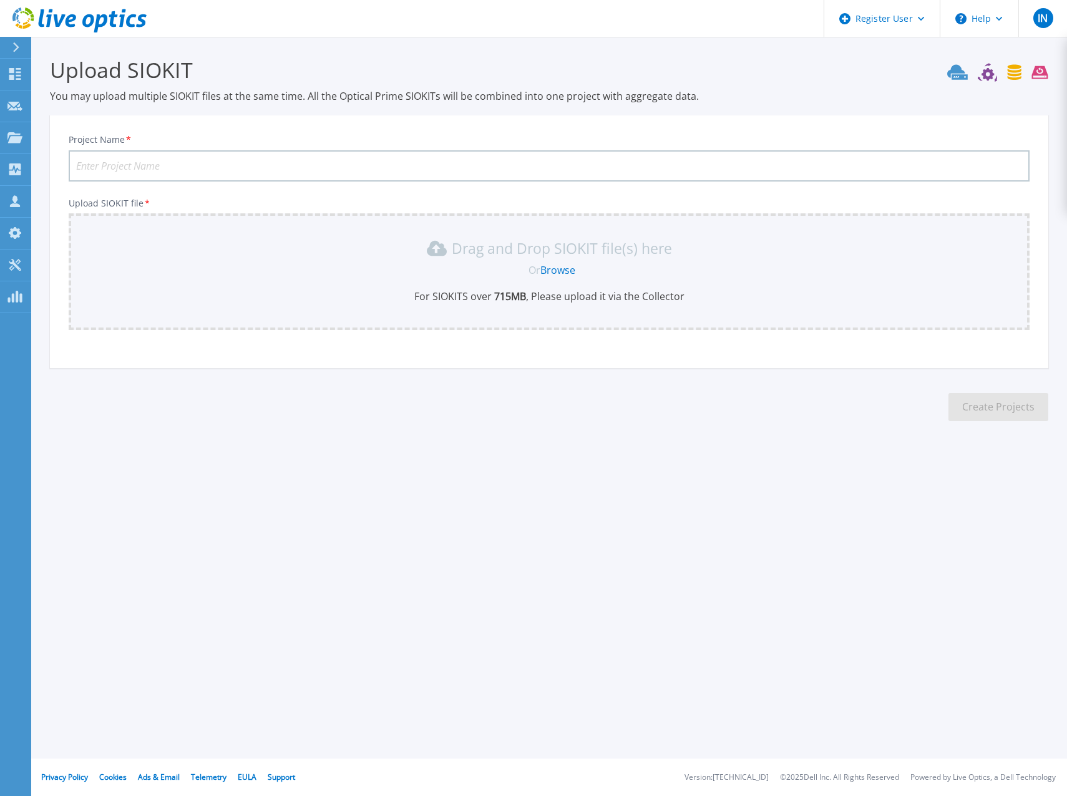
click at [343, 168] on input "Project Name *" at bounding box center [549, 165] width 961 height 31
paste input "Banco Base - [DATE] Semana 2"
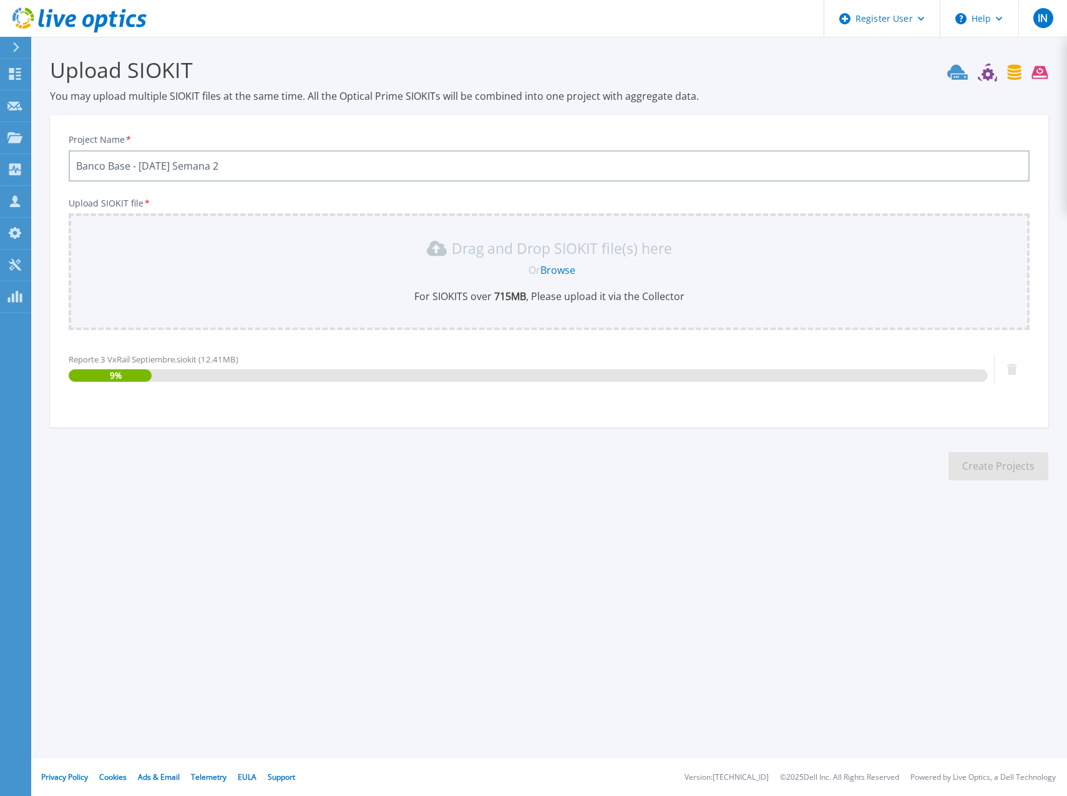
click at [302, 164] on input "Banco Base - [DATE] Semana 2" at bounding box center [549, 165] width 961 height 31
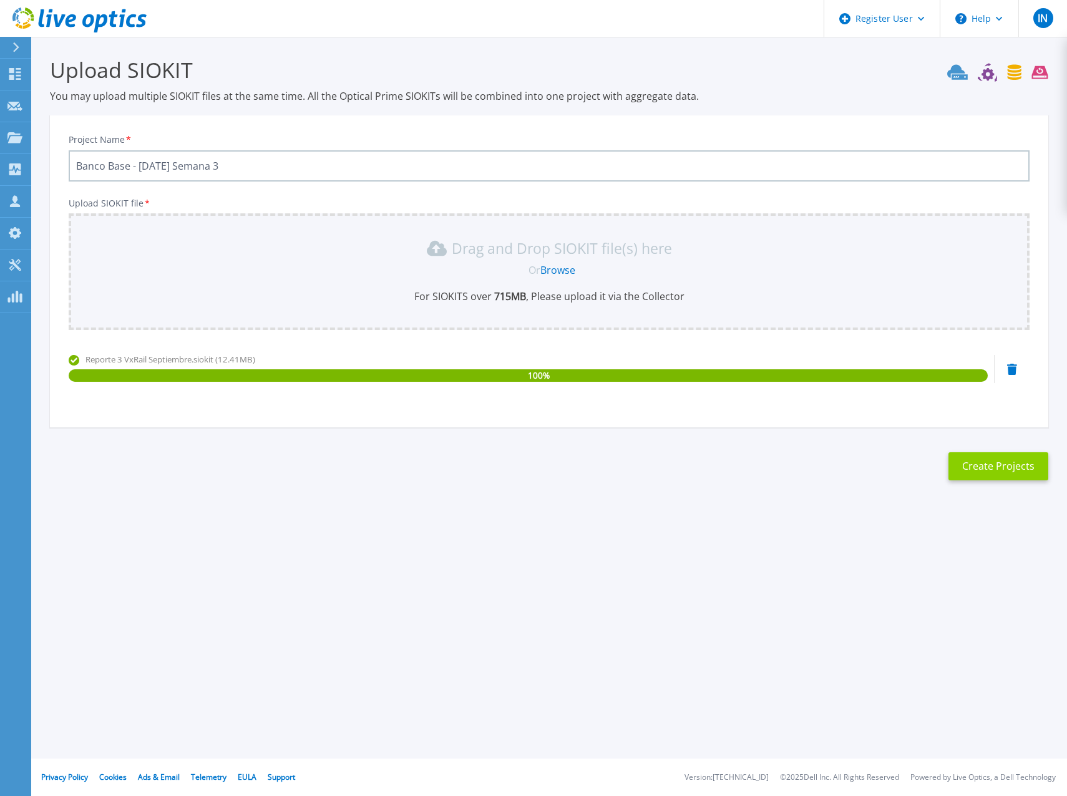
type input "Banco Base - [DATE] Semana 3"
click at [1009, 465] on button "Create Projects" at bounding box center [998, 466] width 100 height 28
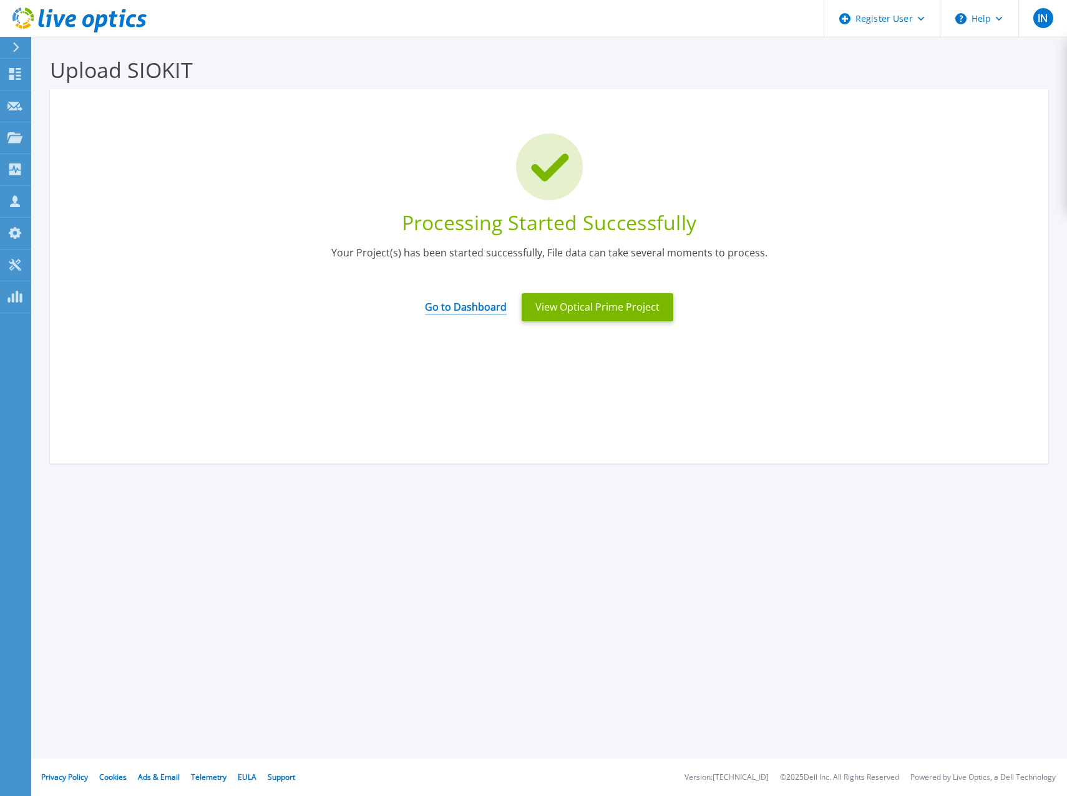
click at [434, 299] on link "Go to Dashboard" at bounding box center [466, 303] width 82 height 24
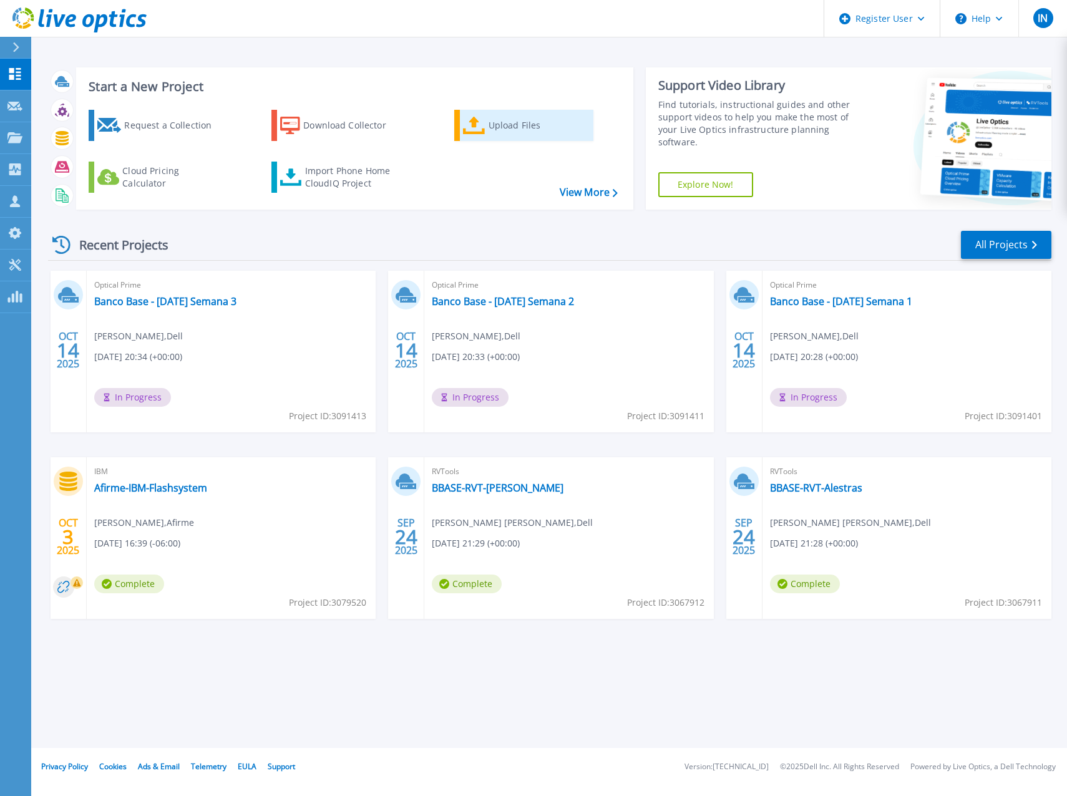
click at [492, 131] on div "Upload Files" at bounding box center [539, 125] width 100 height 25
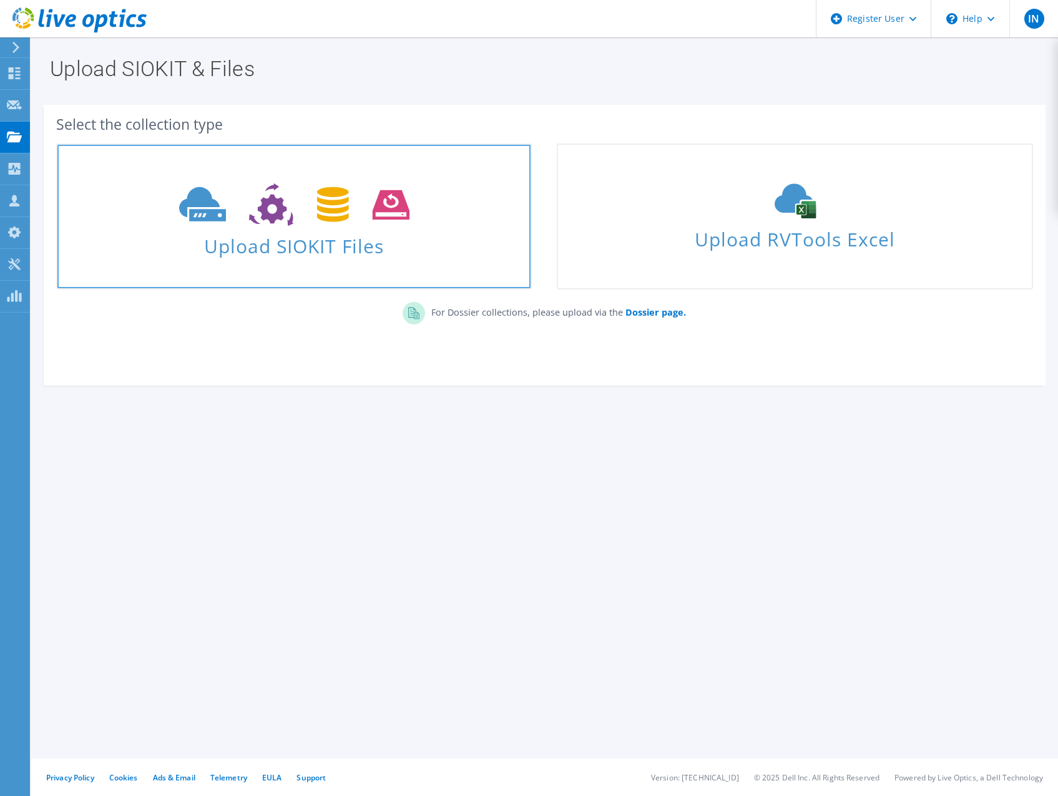
click at [368, 219] on icon at bounding box center [294, 204] width 230 height 43
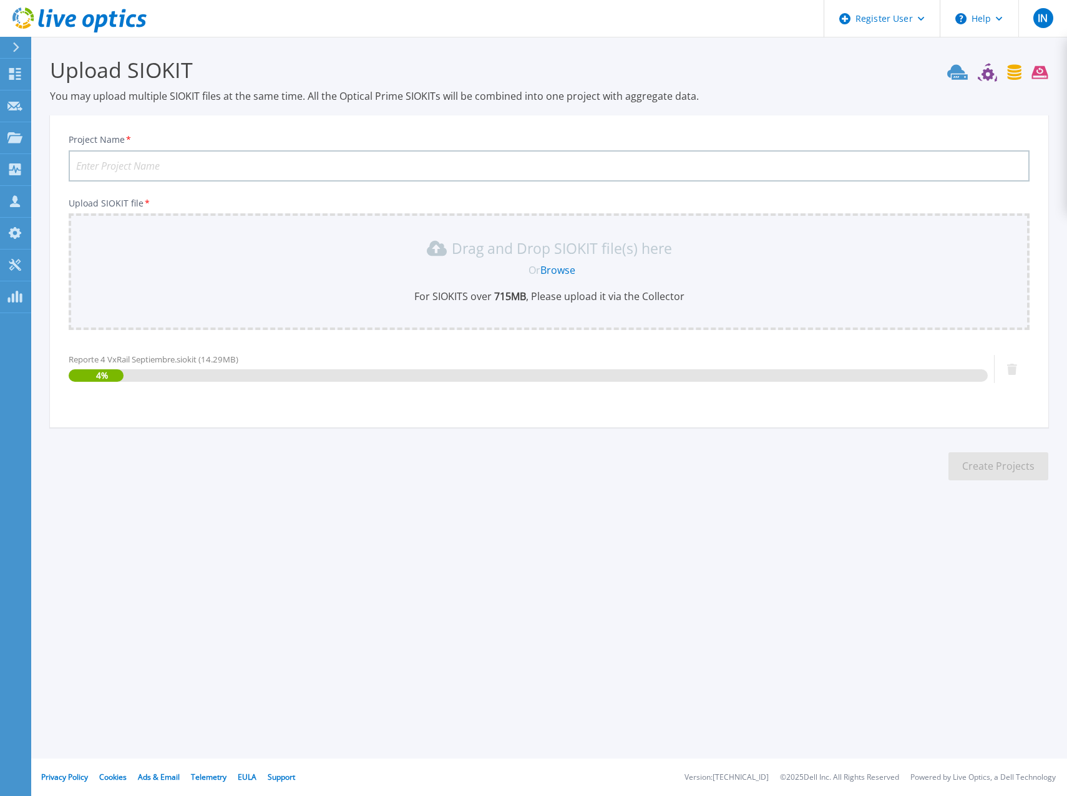
click at [535, 165] on input "Project Name *" at bounding box center [549, 165] width 961 height 31
paste input "Banco Base - [DATE] Semana 2"
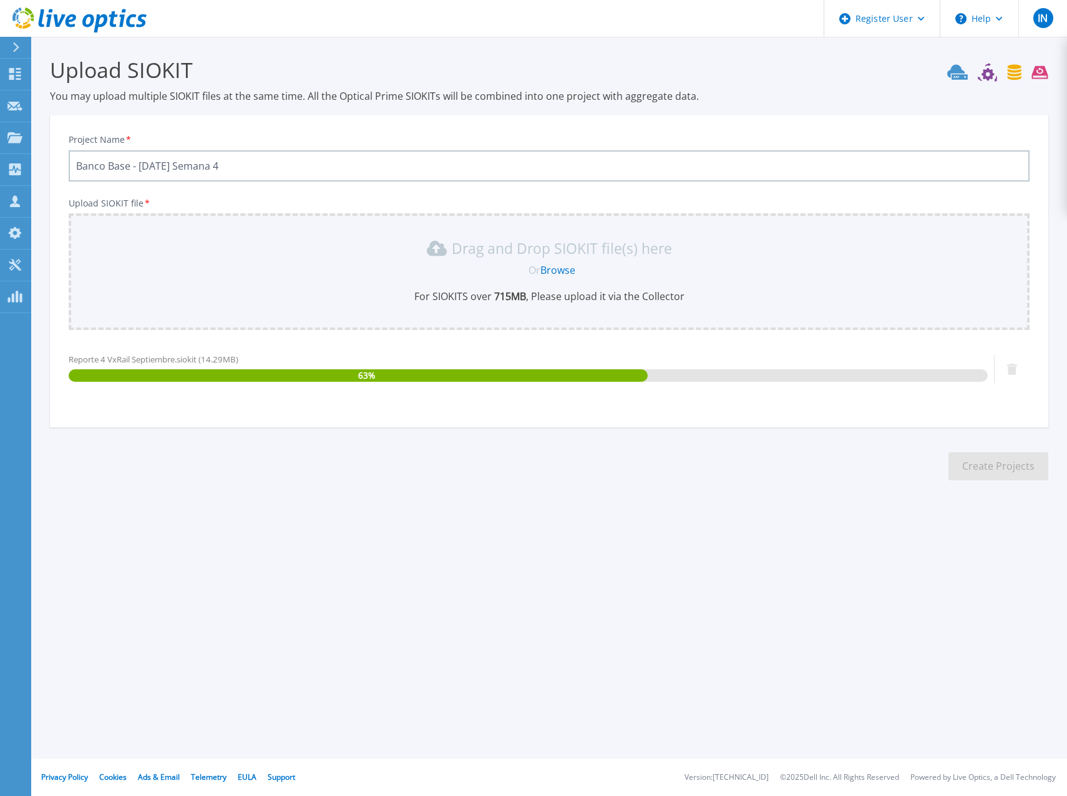
type input "Banco Base - Sep 2025 Semana 4"
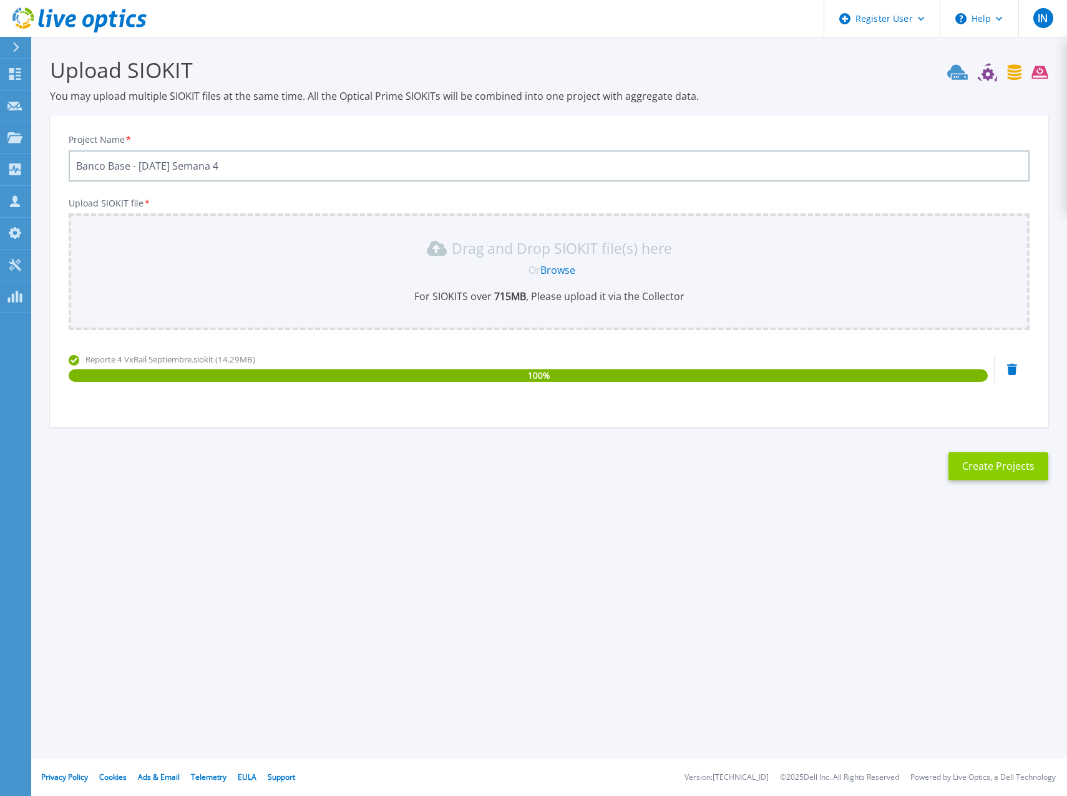
click at [1009, 469] on button "Create Projects" at bounding box center [998, 466] width 100 height 28
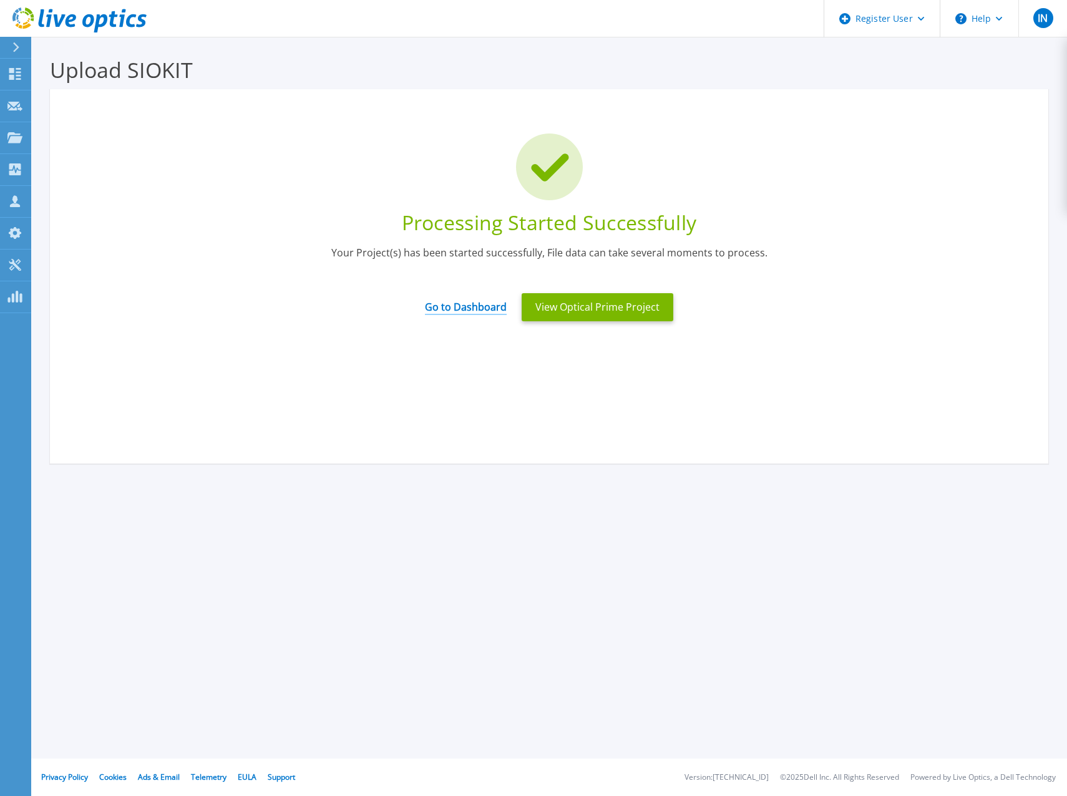
click at [492, 308] on link "Go to Dashboard" at bounding box center [466, 303] width 82 height 24
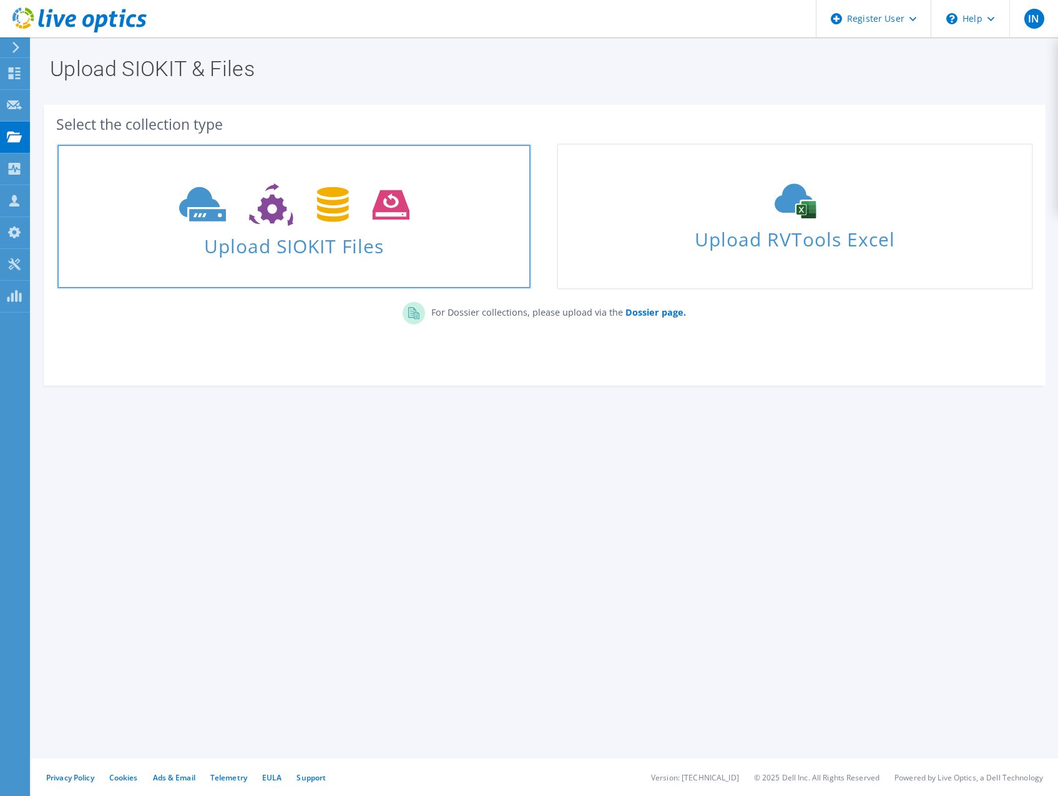
click at [392, 232] on span "Upload SIOKIT Files" at bounding box center [293, 242] width 473 height 27
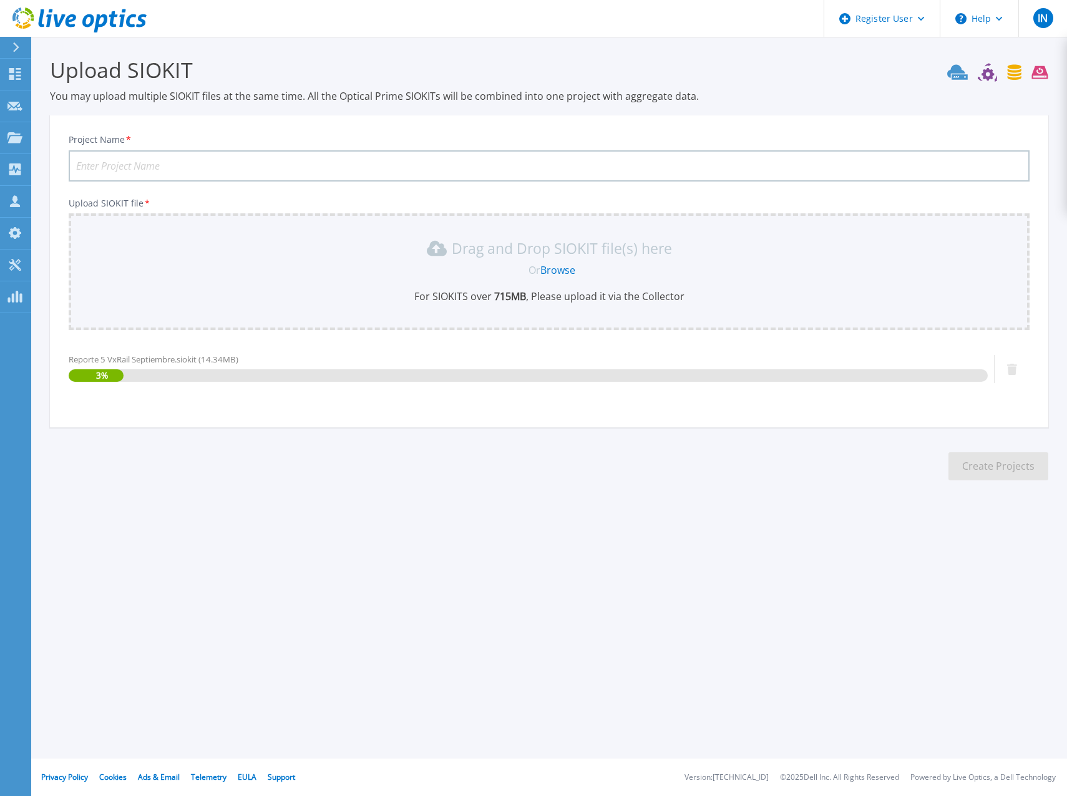
click at [359, 168] on input "Project Name *" at bounding box center [549, 165] width 961 height 31
paste input "Banco Base - Sep 2025 Semana 2"
type input "Banco Base - Sep 2025 Semana 5"
click at [746, 516] on div "Upload SIOKIT You may upload multiple SIOKIT files at the same time. All the Op…" at bounding box center [533, 278] width 1067 height 557
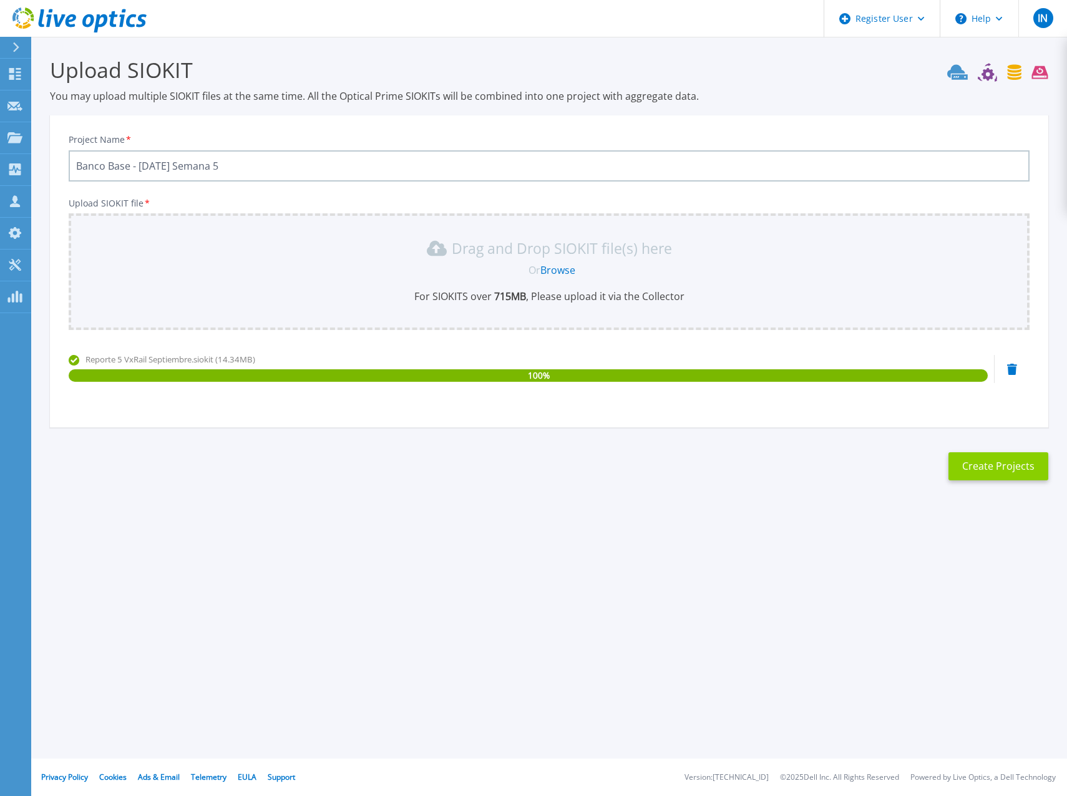
click at [1008, 466] on button "Create Projects" at bounding box center [998, 466] width 100 height 28
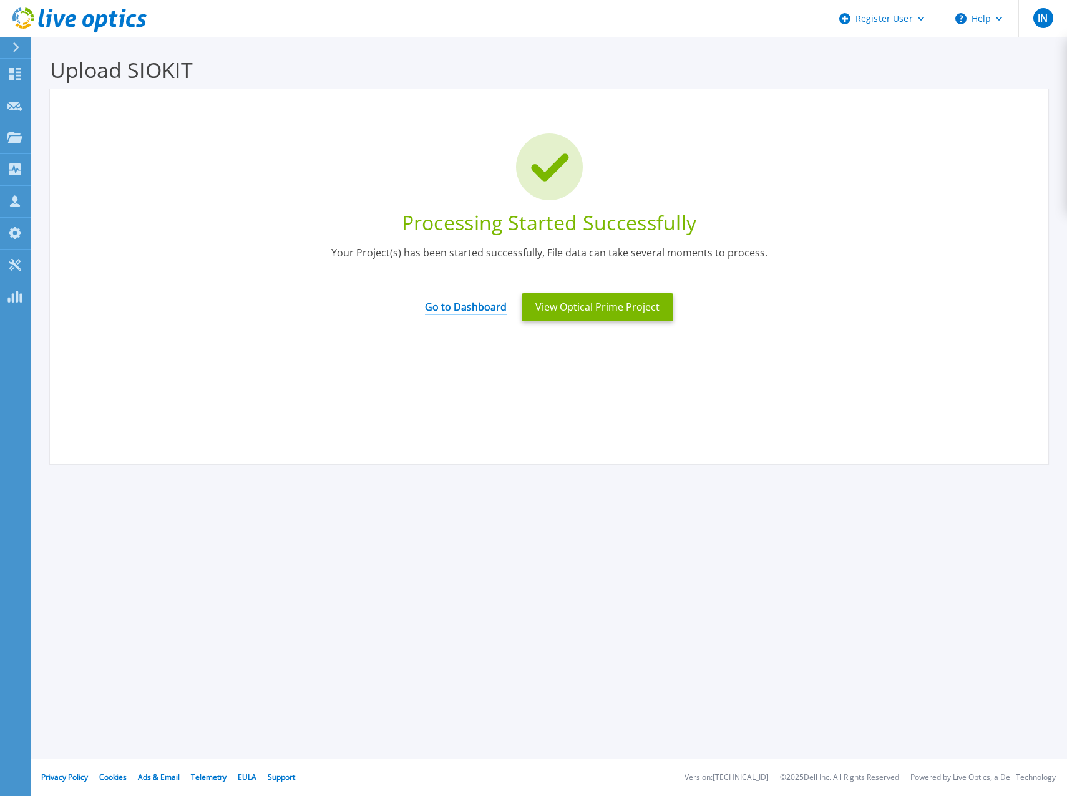
click at [480, 313] on link "Go to Dashboard" at bounding box center [466, 303] width 82 height 24
